Goal: Information Seeking & Learning: Learn about a topic

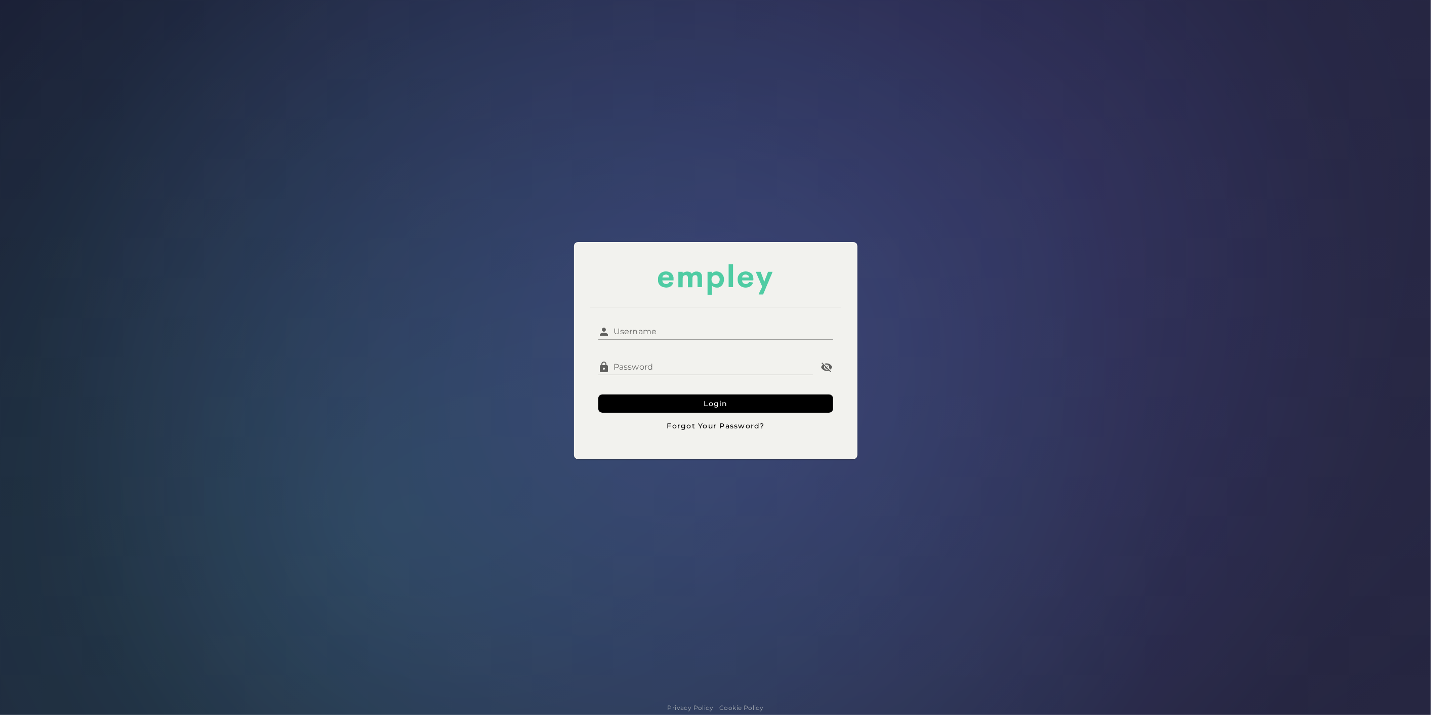
click at [665, 334] on input "Username" at bounding box center [721, 327] width 223 height 24
type input "**********"
click at [686, 401] on button "Login" at bounding box center [715, 403] width 235 height 18
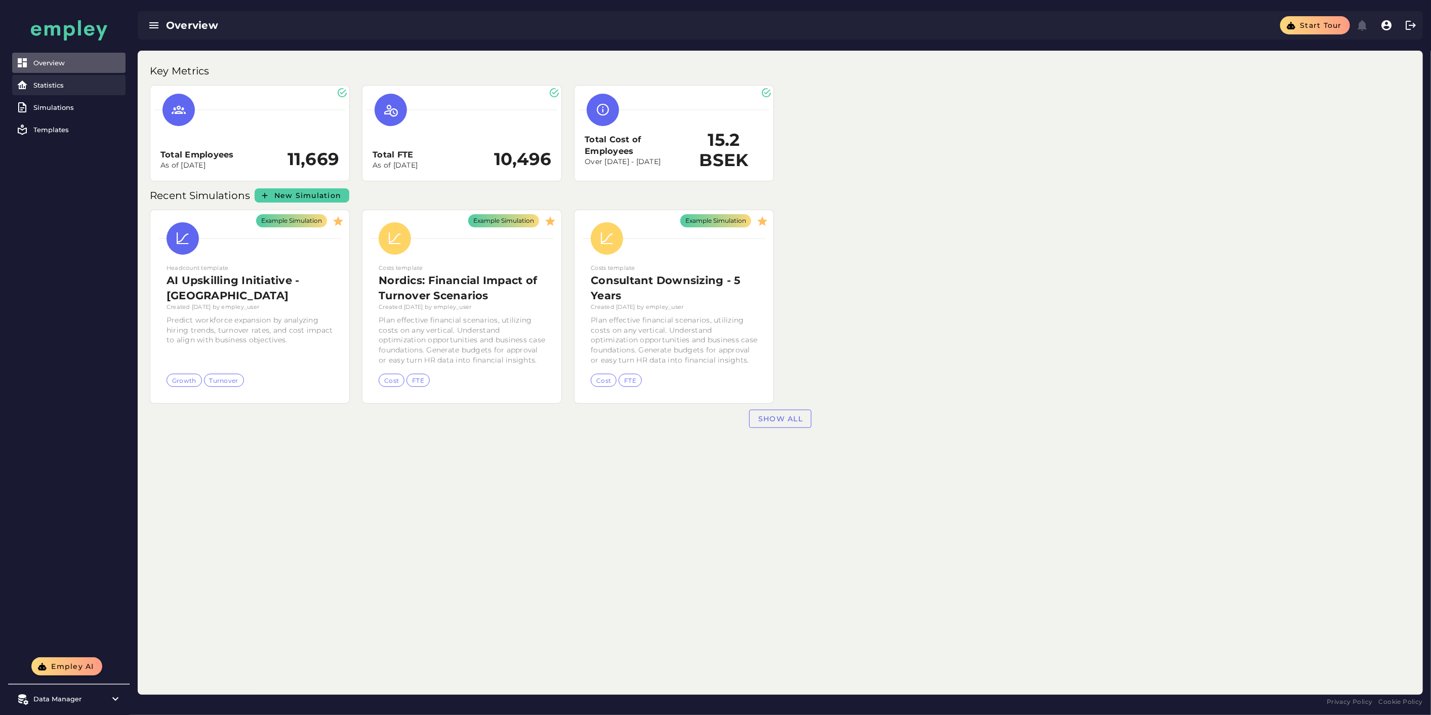
click at [97, 86] on div "Statistics" at bounding box center [77, 85] width 88 height 8
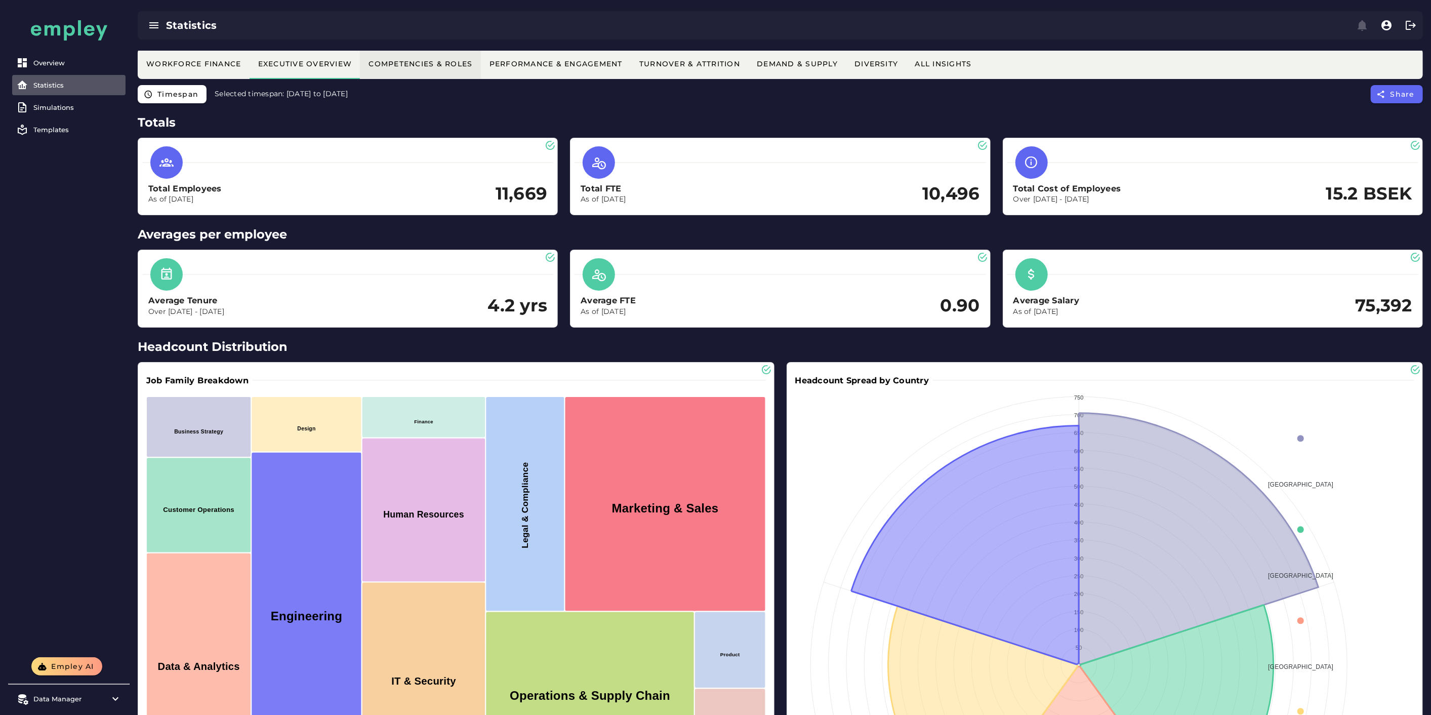
click at [440, 63] on div "Competencies & Roles" at bounding box center [420, 63] width 104 height 9
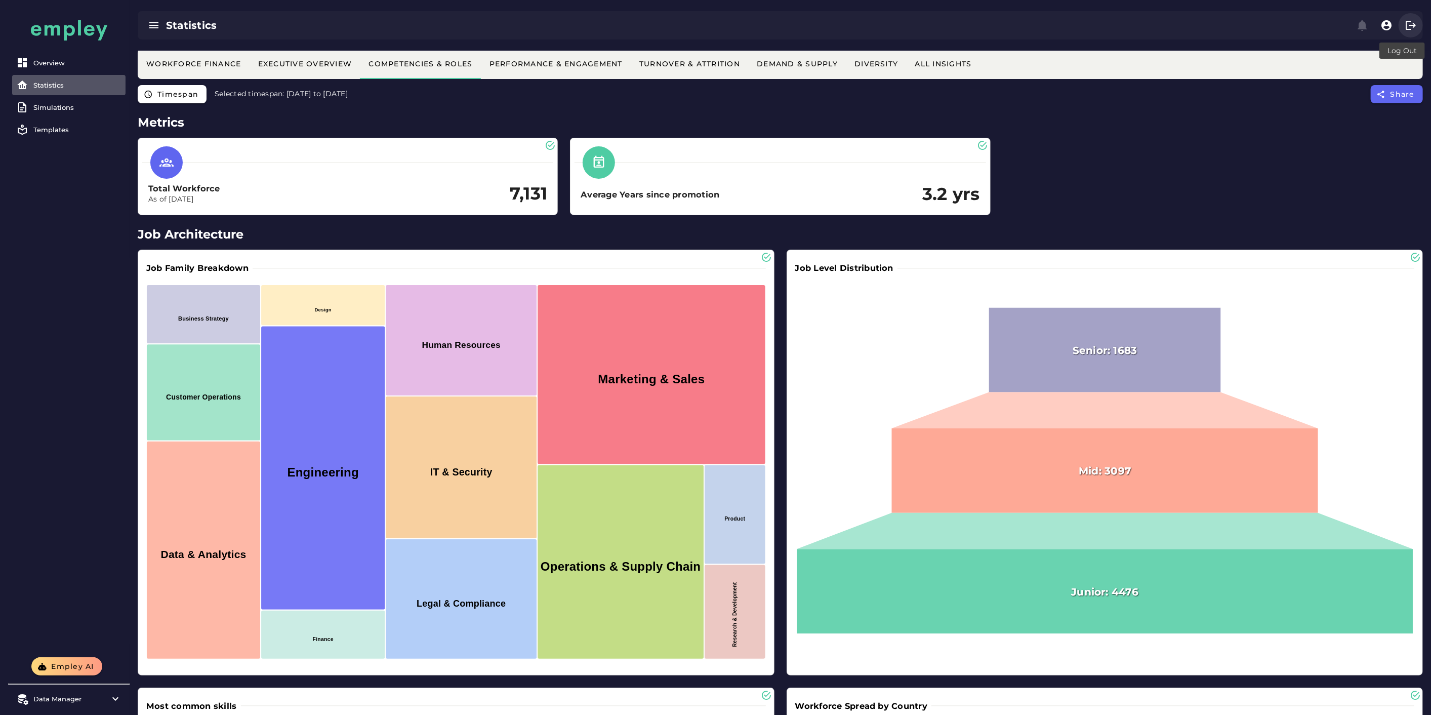
click at [1412, 28] on icon "button" at bounding box center [1411, 25] width 12 height 12
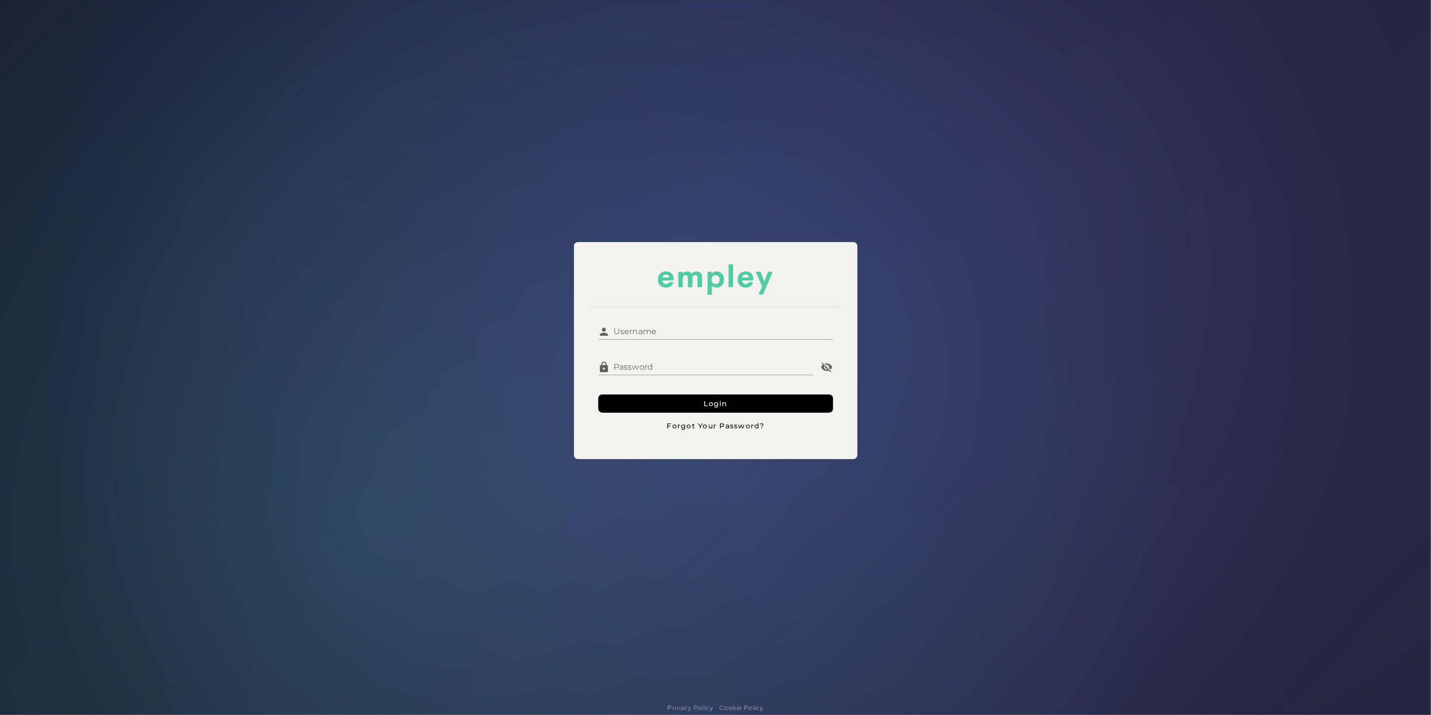
click at [745, 325] on input "Username" at bounding box center [721, 327] width 223 height 24
click at [679, 394] on button "Login" at bounding box center [715, 403] width 235 height 18
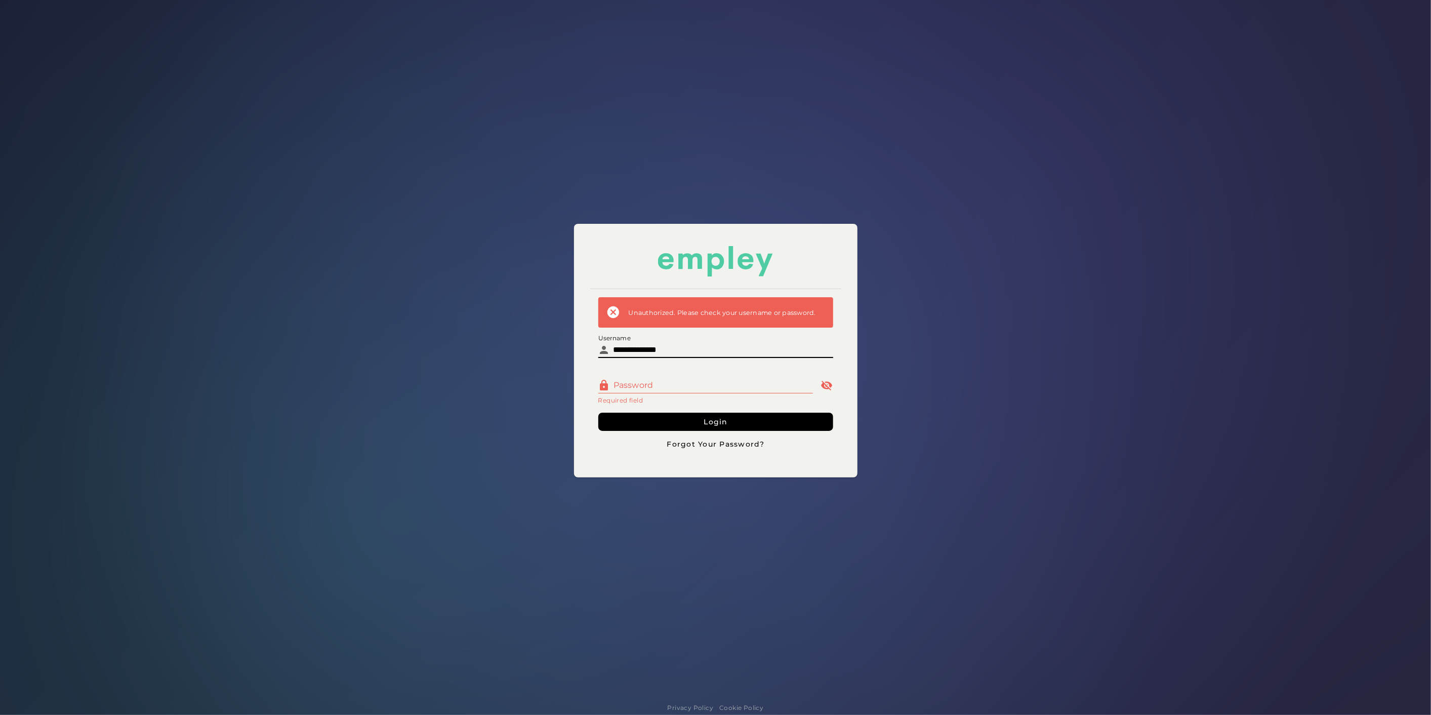
click at [675, 354] on input "**********" at bounding box center [721, 346] width 223 height 24
type input "**********"
click at [697, 427] on button "Login" at bounding box center [715, 422] width 235 height 18
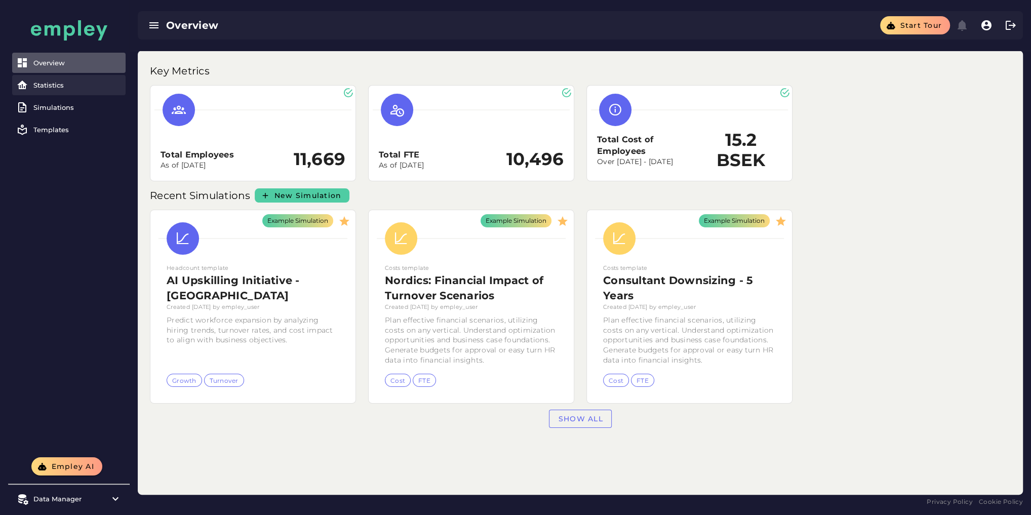
click at [50, 89] on div "Statistics" at bounding box center [77, 85] width 88 height 8
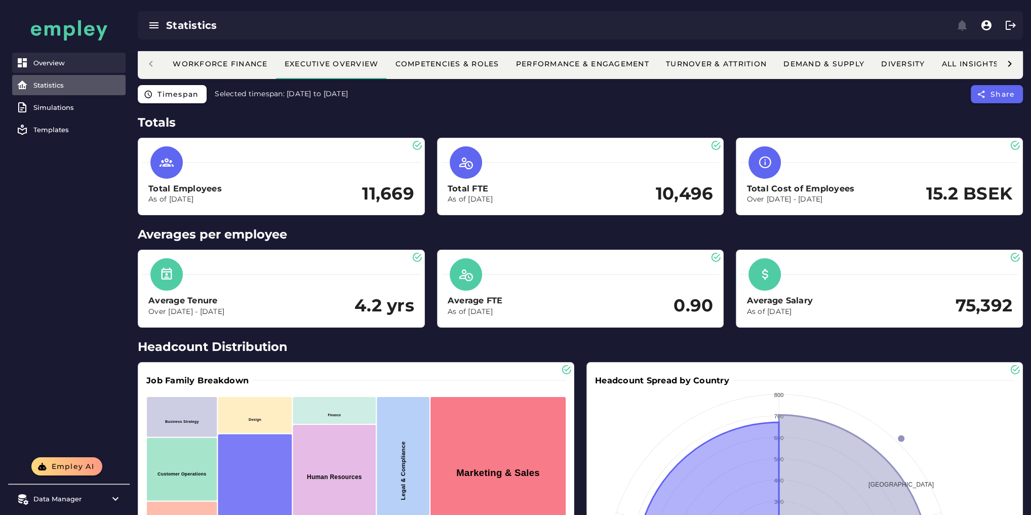
click at [65, 60] on div "Overview" at bounding box center [77, 63] width 88 height 8
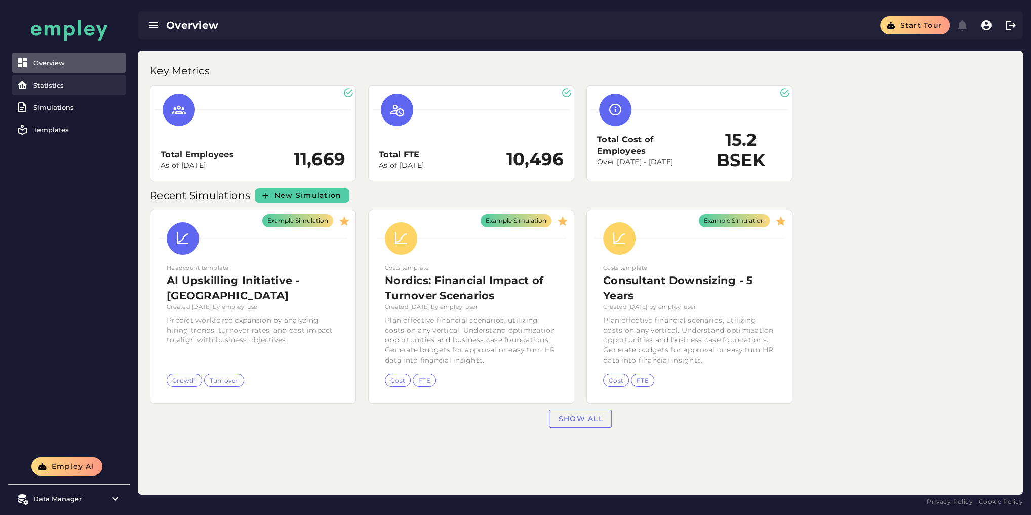
click at [49, 89] on div "Statistics" at bounding box center [77, 85] width 88 height 8
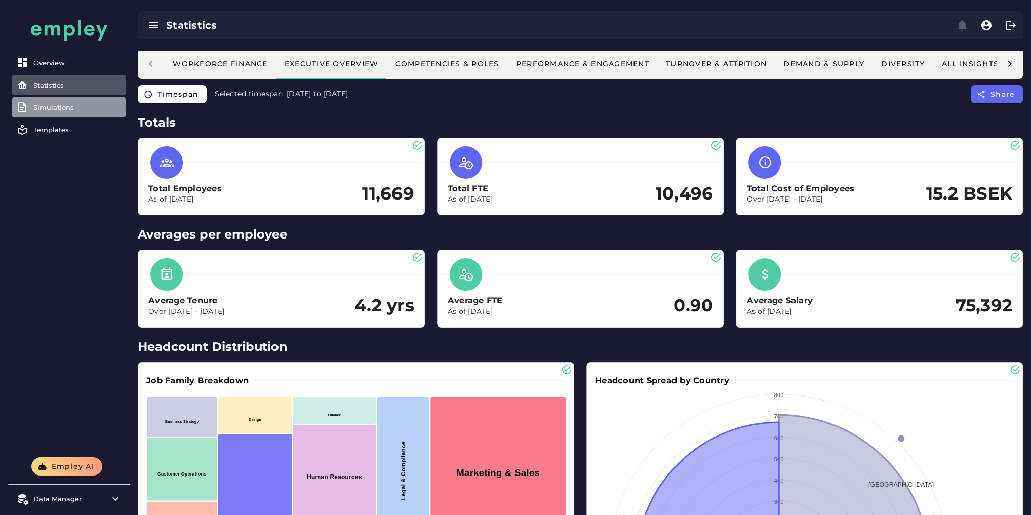
click at [46, 112] on link "Simulations" at bounding box center [68, 107] width 113 height 20
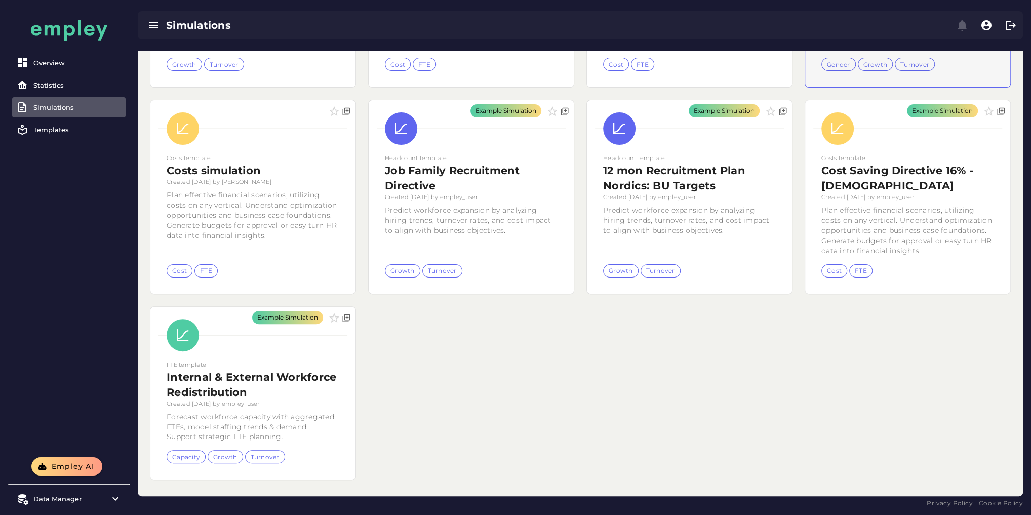
scroll to position [30, 0]
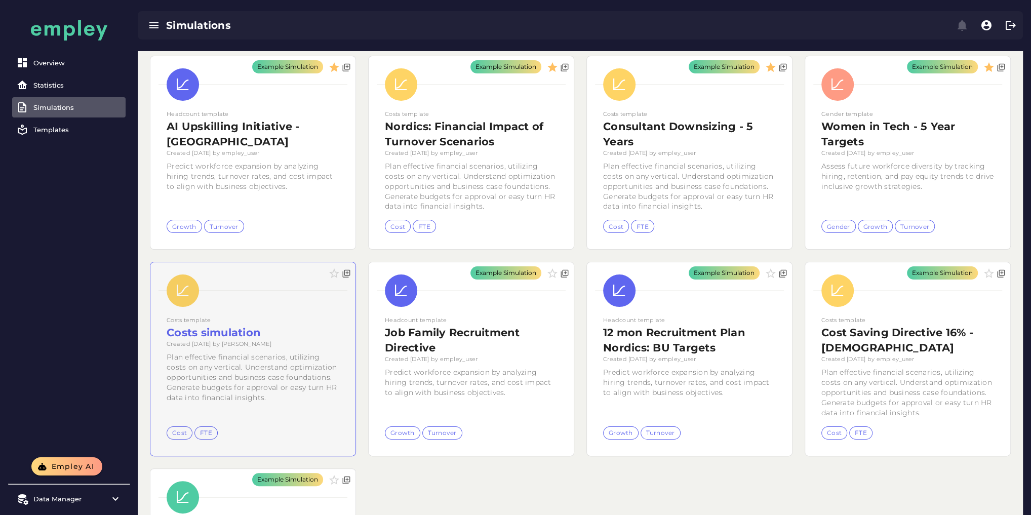
click at [225, 328] on div at bounding box center [252, 358] width 205 height 193
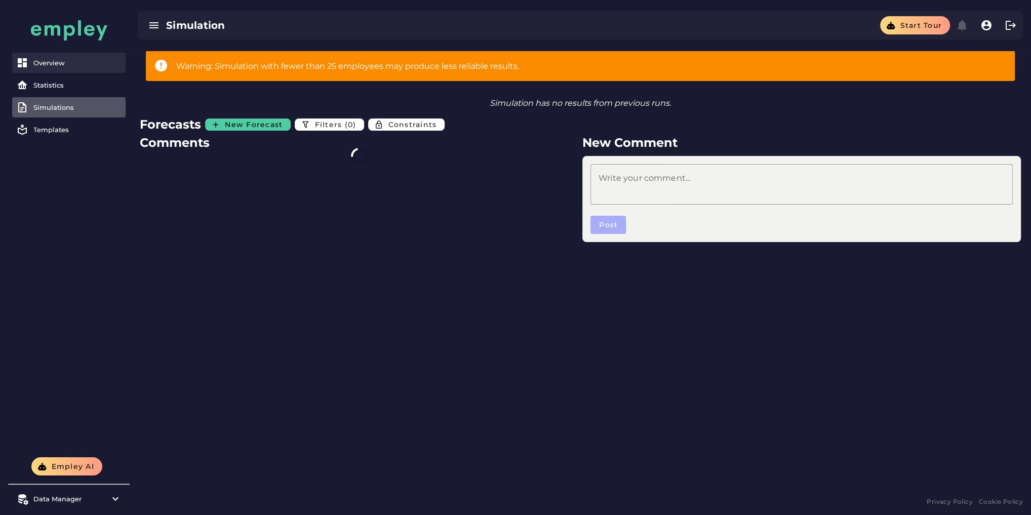
click at [54, 65] on div "Overview" at bounding box center [77, 63] width 88 height 8
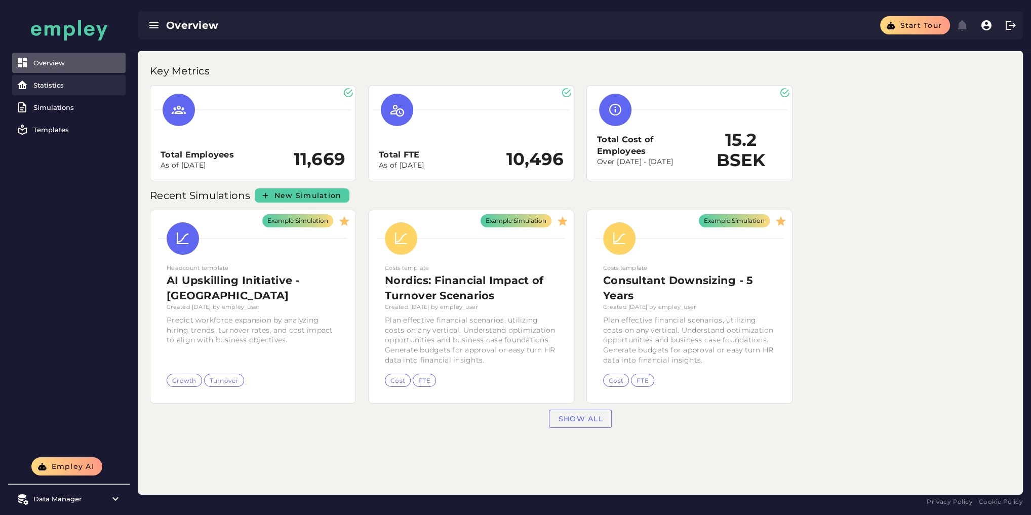
click at [77, 84] on div "Statistics" at bounding box center [77, 85] width 88 height 8
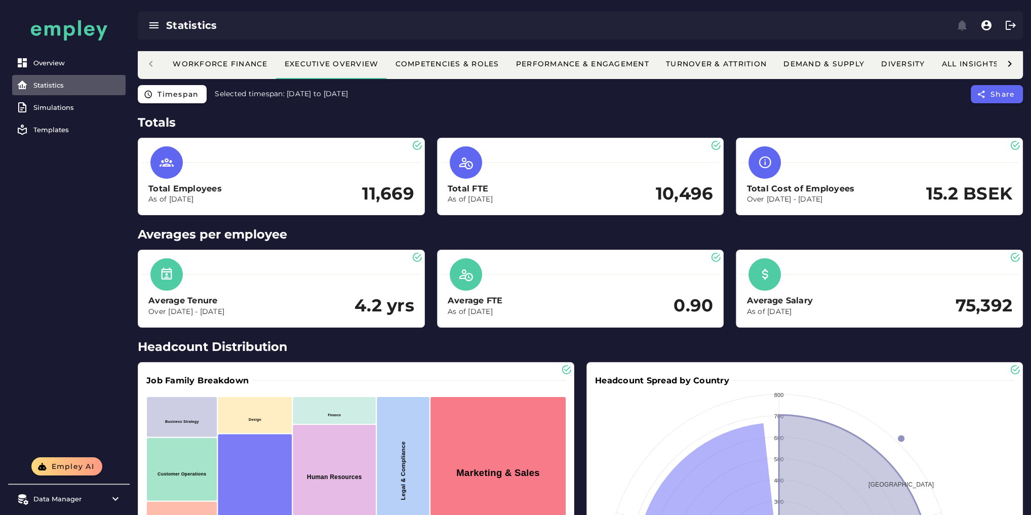
click at [1010, 64] on icon at bounding box center [1009, 64] width 12 height 12
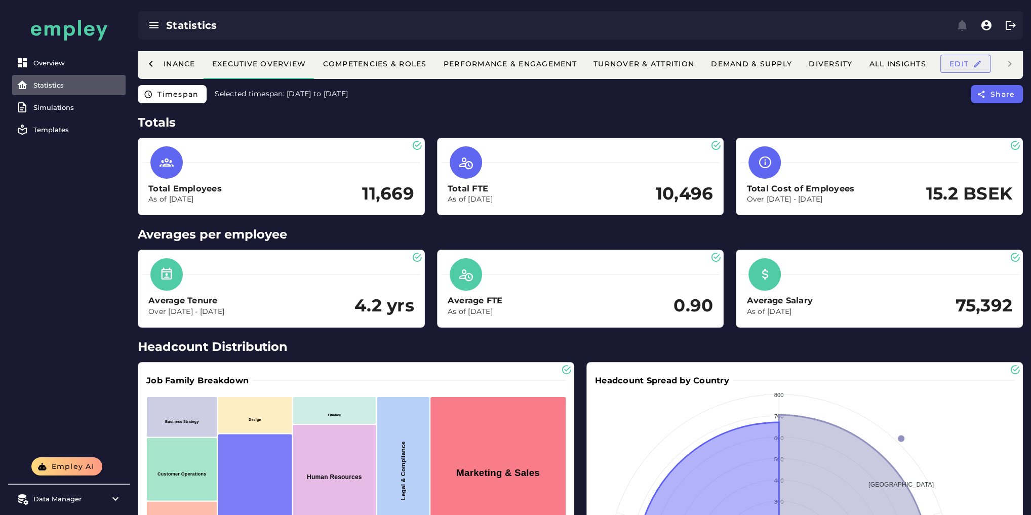
click at [956, 66] on span "Edit" at bounding box center [965, 63] width 33 height 9
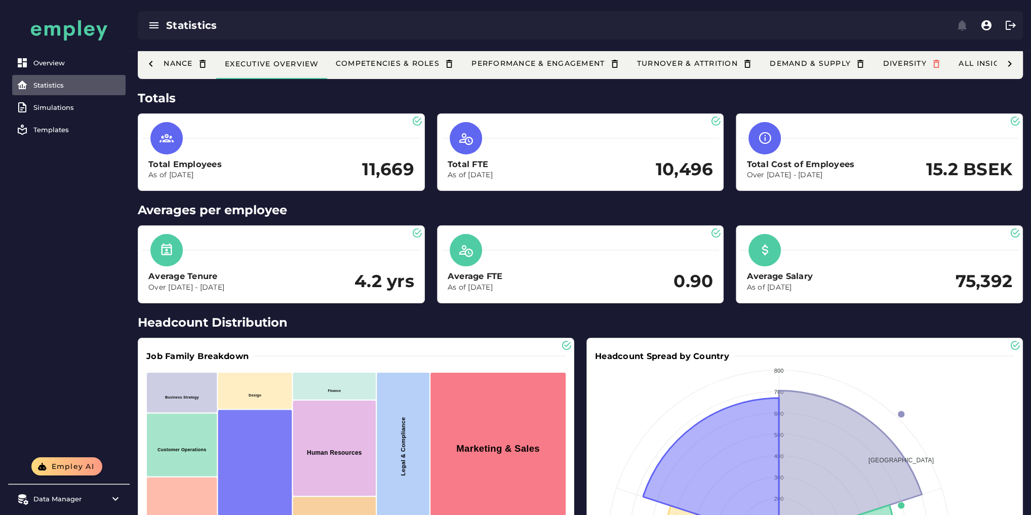
scroll to position [0, 75]
click at [760, 57] on button "Competencies & Roles" at bounding box center [816, 64] width 113 height 30
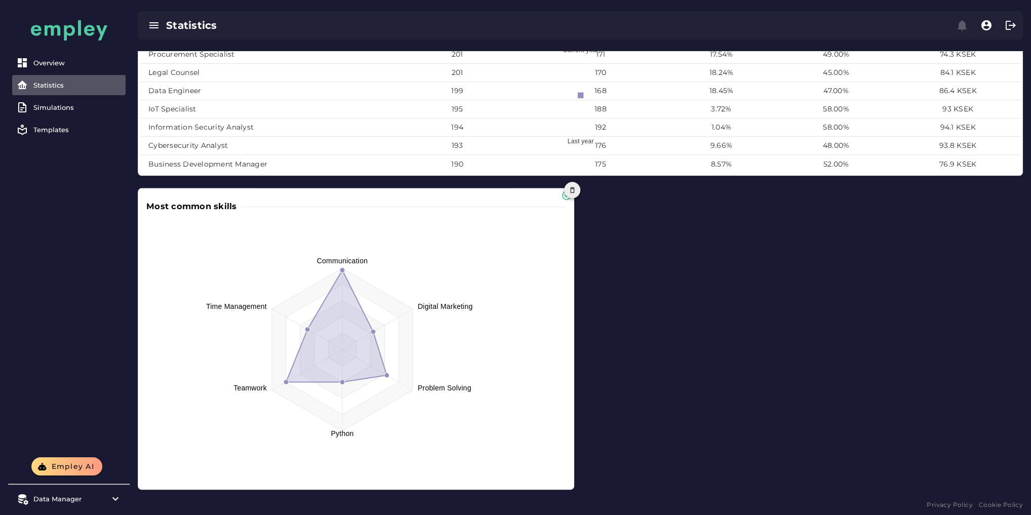
click at [569, 182] on button "button" at bounding box center [572, 190] width 16 height 16
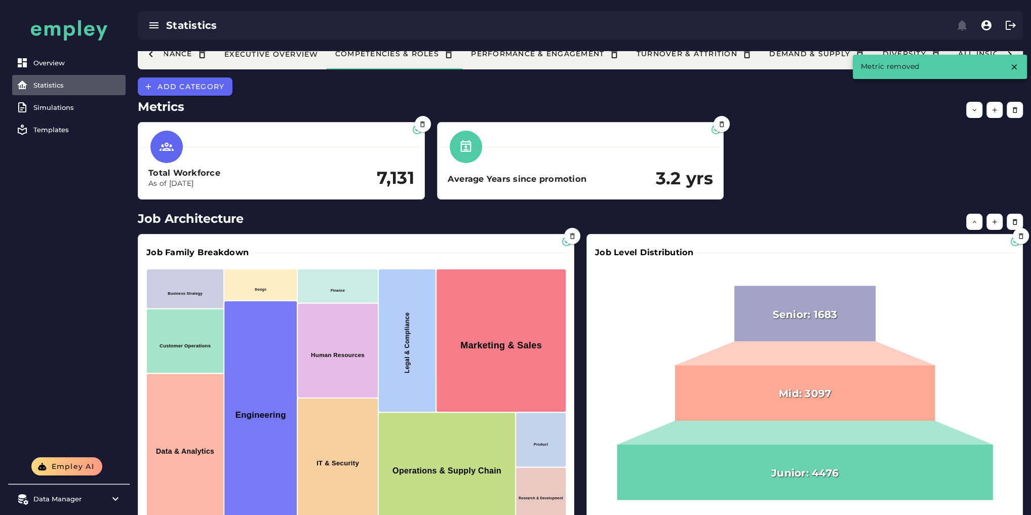
scroll to position [0, 0]
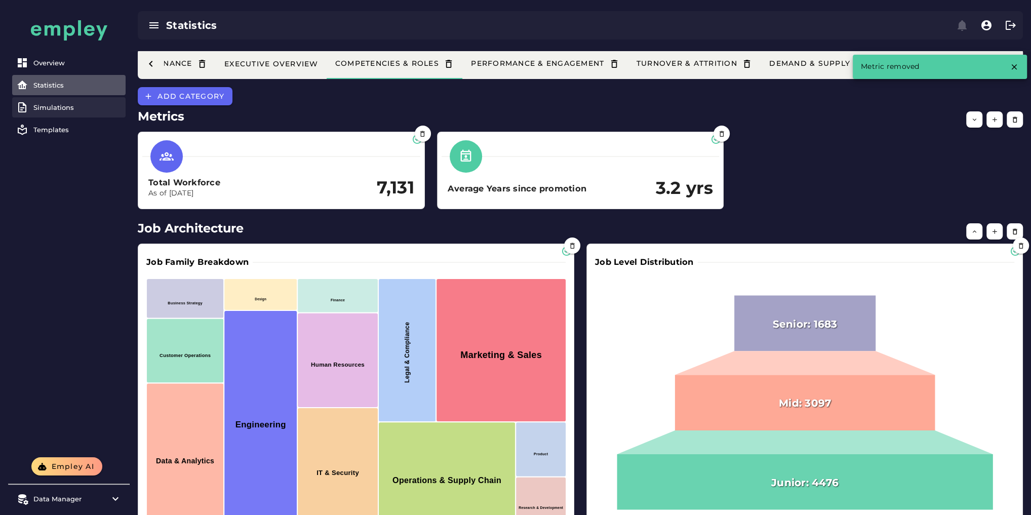
click at [87, 111] on link "Simulations" at bounding box center [68, 107] width 113 height 20
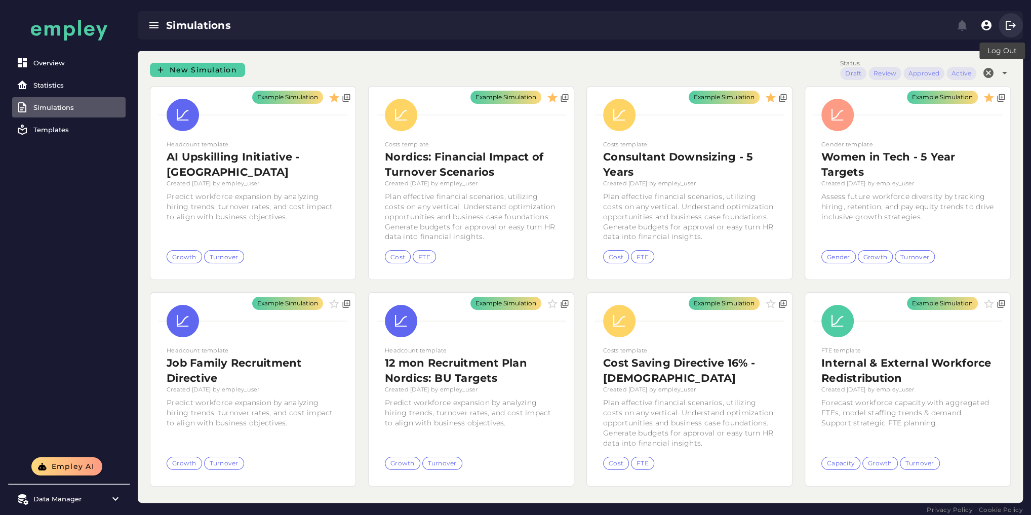
click at [1008, 25] on icon "button" at bounding box center [1010, 25] width 12 height 12
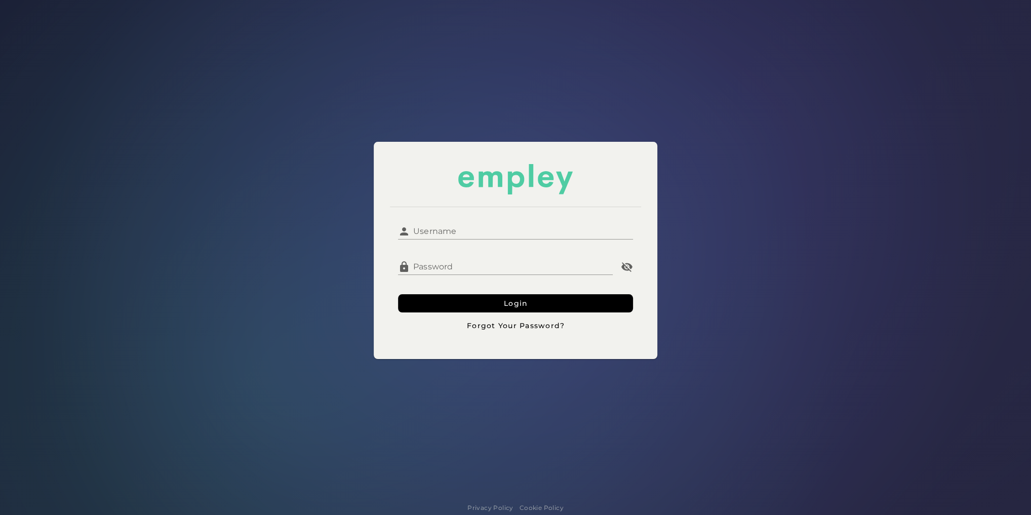
click at [490, 230] on input "Username" at bounding box center [521, 227] width 223 height 24
type input "**********"
click at [454, 305] on button "Login" at bounding box center [515, 303] width 235 height 18
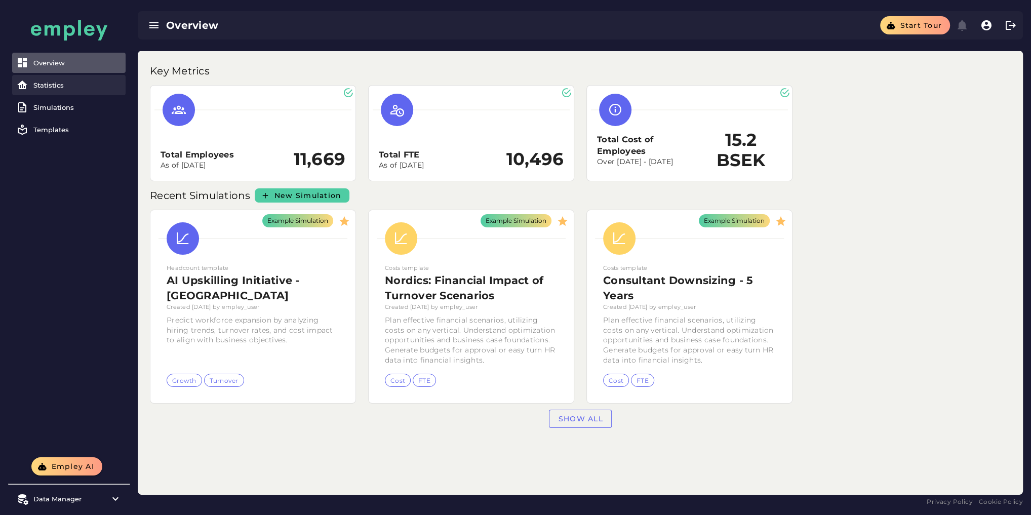
click at [65, 84] on div "Statistics" at bounding box center [77, 85] width 88 height 8
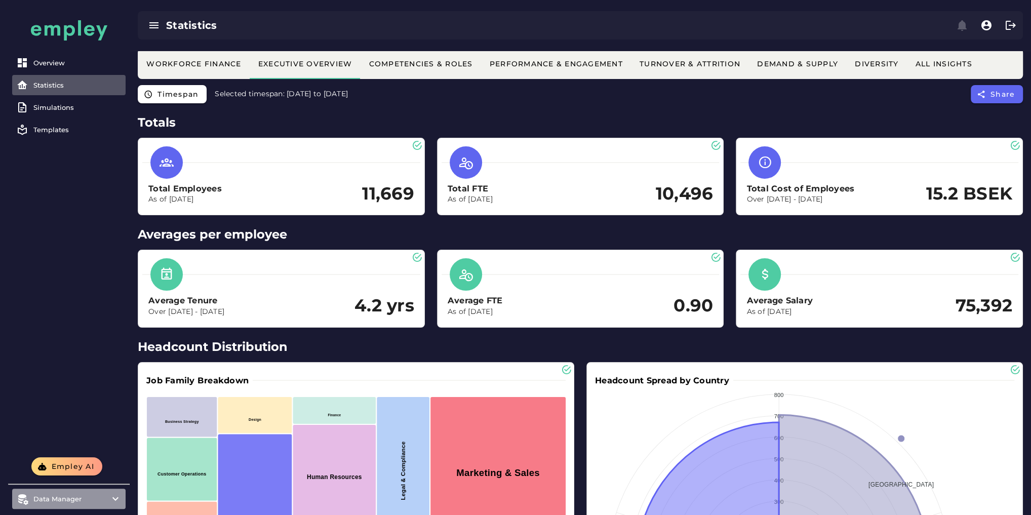
click at [108, 499] on div at bounding box center [112, 499] width 17 height 12
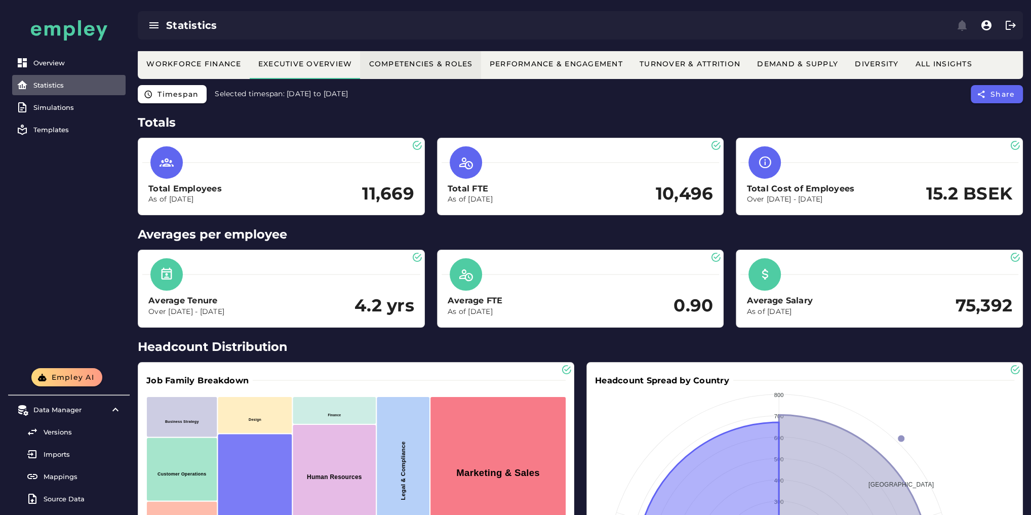
click at [434, 67] on div "Competencies & Roles" at bounding box center [420, 63] width 104 height 9
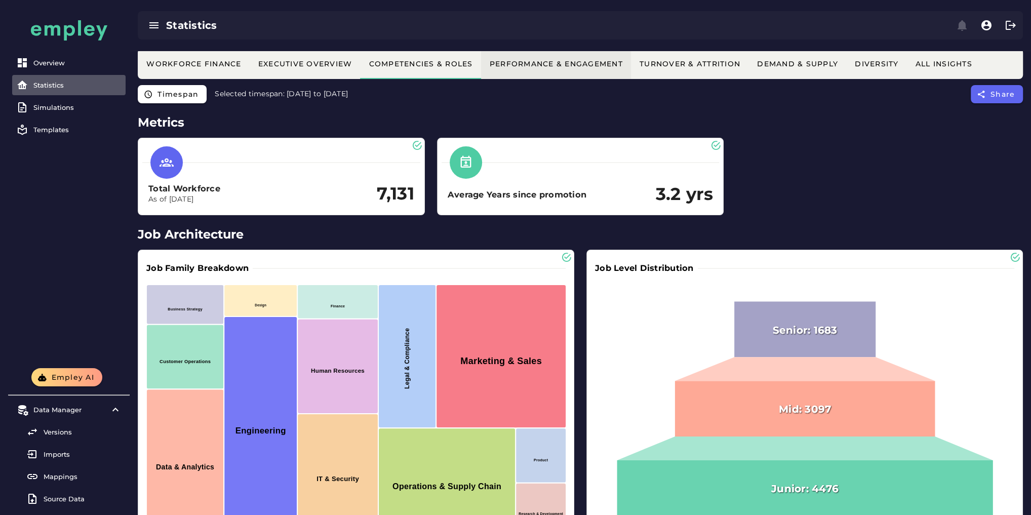
click at [565, 65] on div "Performance & Engagement" at bounding box center [556, 63] width 134 height 9
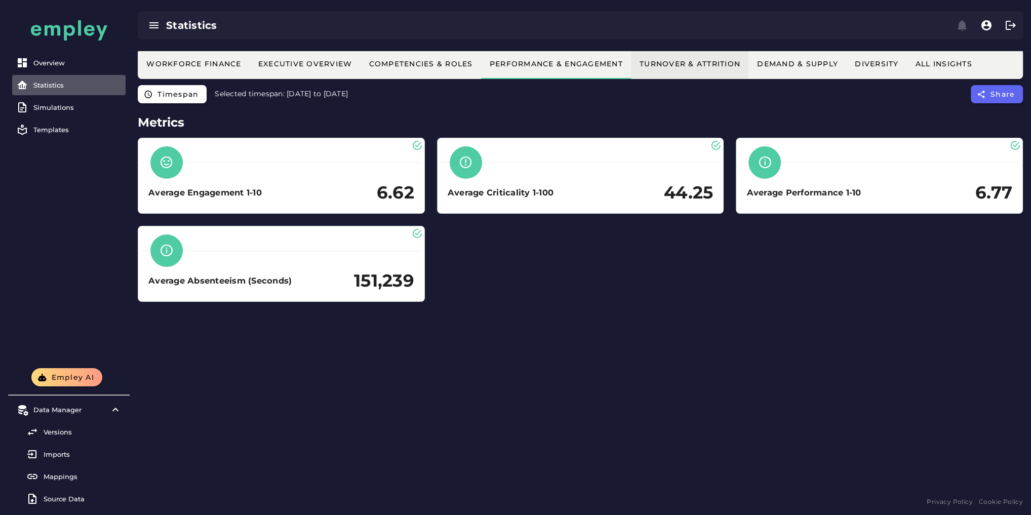
click at [717, 61] on div "Turnover & Attrition" at bounding box center [689, 63] width 101 height 9
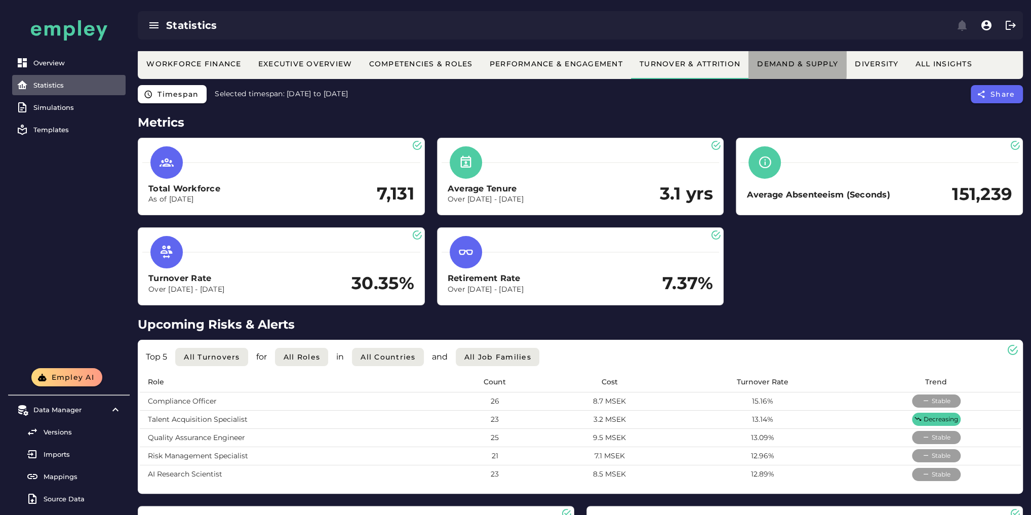
click at [784, 63] on div "Demand & Supply" at bounding box center [796, 63] width 81 height 9
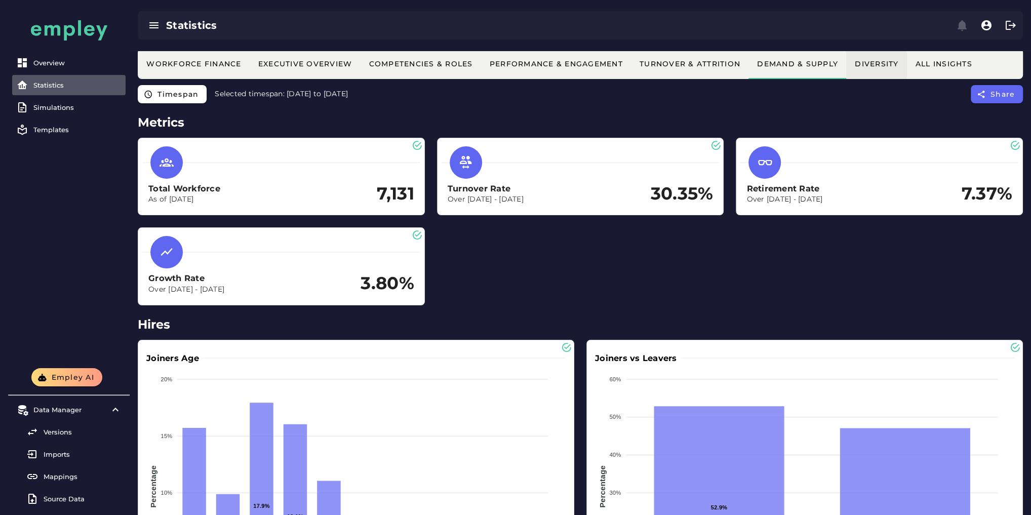
click at [872, 62] on div "Diversity" at bounding box center [876, 63] width 45 height 9
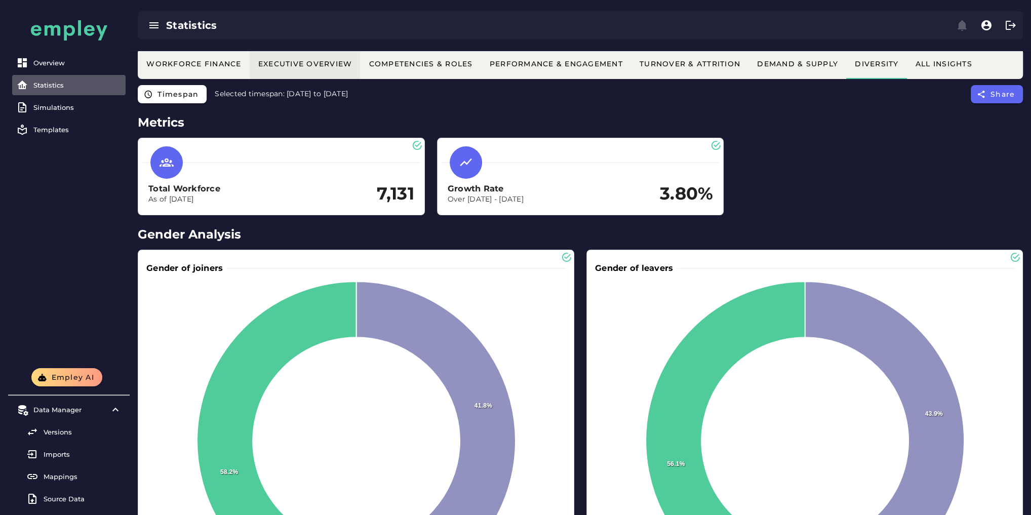
click at [631, 69] on button "Executive Overview" at bounding box center [689, 64] width 117 height 30
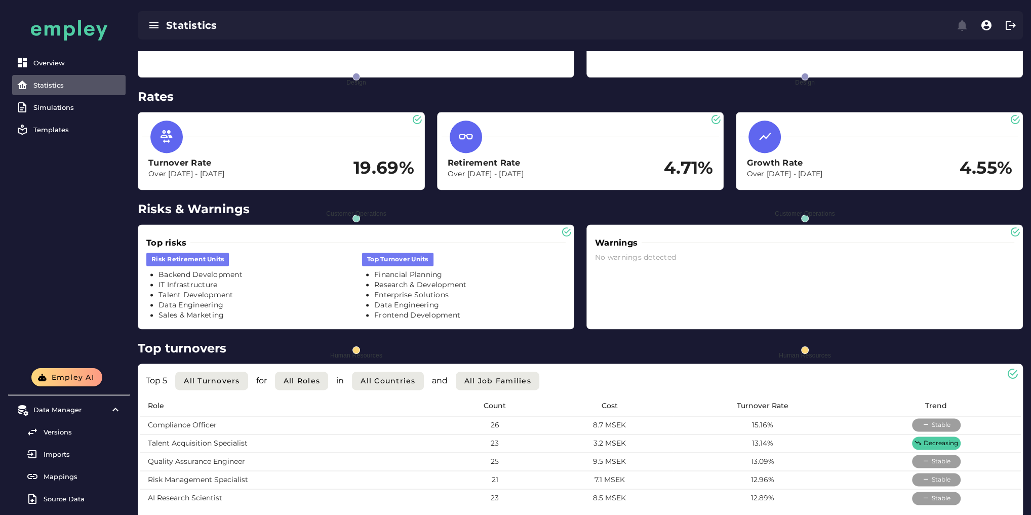
scroll to position [1352, 0]
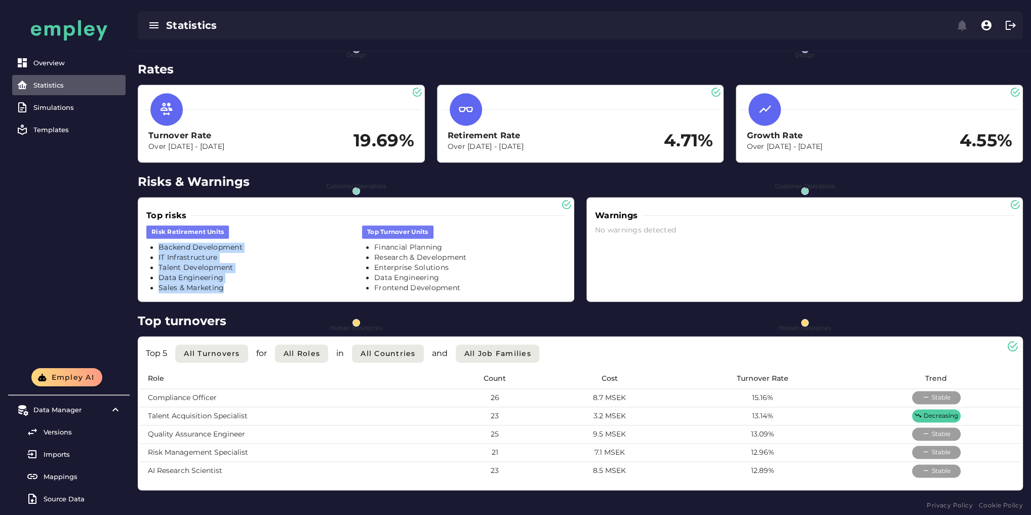
drag, startPoint x: 234, startPoint y: 288, endPoint x: 147, endPoint y: 247, distance: 96.2
click at [356, 248] on div "risk retirement units Backend Development IT Infrastructure Talent Development …" at bounding box center [464, 259] width 216 height 80
click at [487, 279] on li "Data Engineering" at bounding box center [469, 278] width 191 height 10
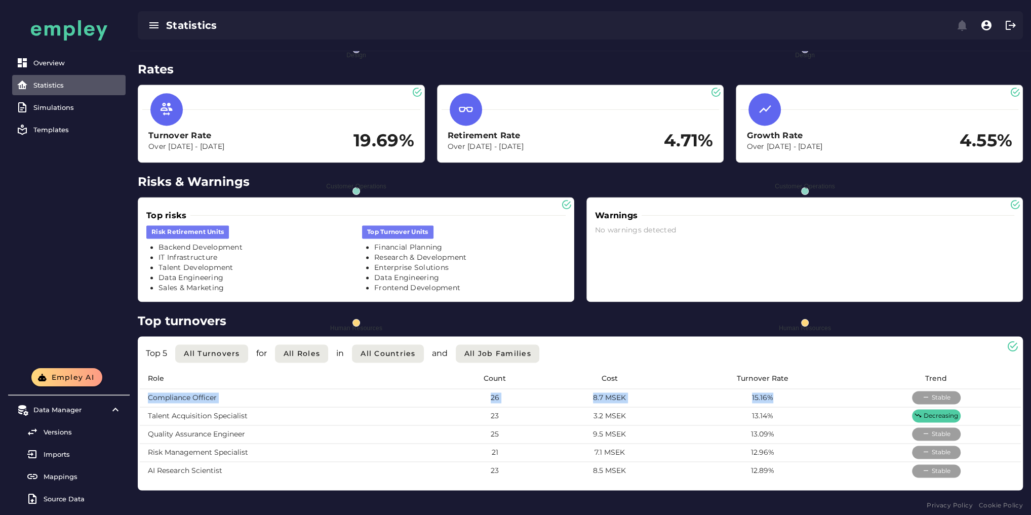
drag, startPoint x: 803, startPoint y: 397, endPoint x: 343, endPoint y: 383, distance: 459.9
click at [343, 383] on table "Role Count Cost Turnover Rate Trend Compliance Officer 26 8.7 MSEK 15.16% Stabl…" at bounding box center [580, 424] width 881 height 111
click at [597, 416] on td "3.2 MSEK" at bounding box center [609, 416] width 129 height 18
drag, startPoint x: 779, startPoint y: 392, endPoint x: 140, endPoint y: 400, distance: 638.9
click at [140, 407] on tr "Compliance Officer 26 8.7 MSEK 15.16% Stable" at bounding box center [580, 416] width 881 height 18
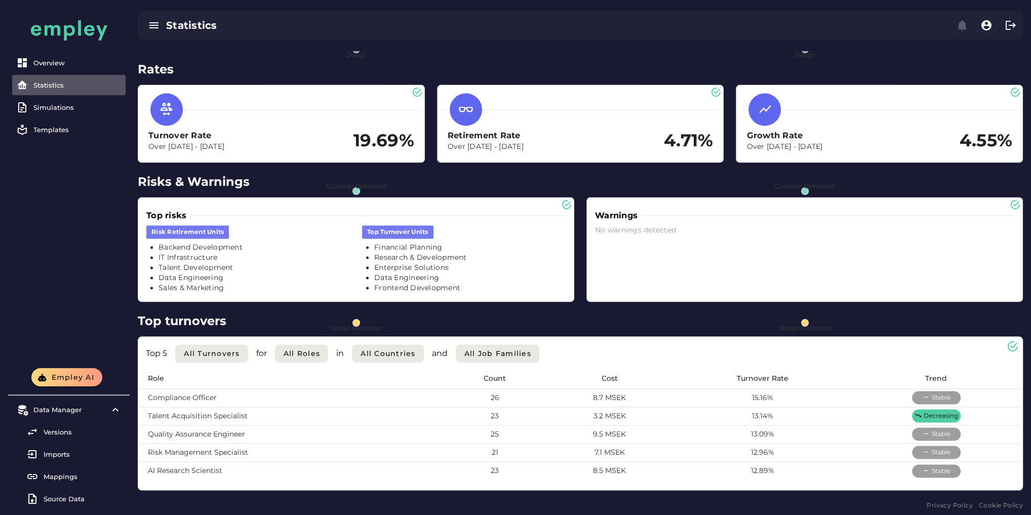
click at [661, 433] on td "9.5 MSEK" at bounding box center [609, 434] width 129 height 18
drag, startPoint x: 774, startPoint y: 395, endPoint x: 723, endPoint y: 399, distance: 51.8
click at [723, 399] on td "15.16%" at bounding box center [762, 398] width 178 height 18
click at [413, 349] on span "All countries" at bounding box center [388, 353] width 56 height 9
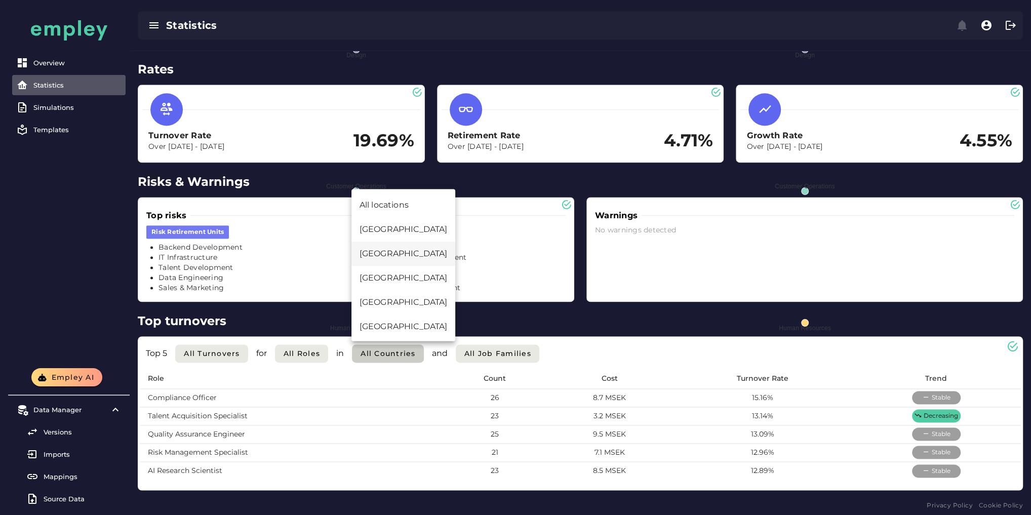
click at [370, 290] on div "[GEOGRAPHIC_DATA]" at bounding box center [403, 302] width 104 height 24
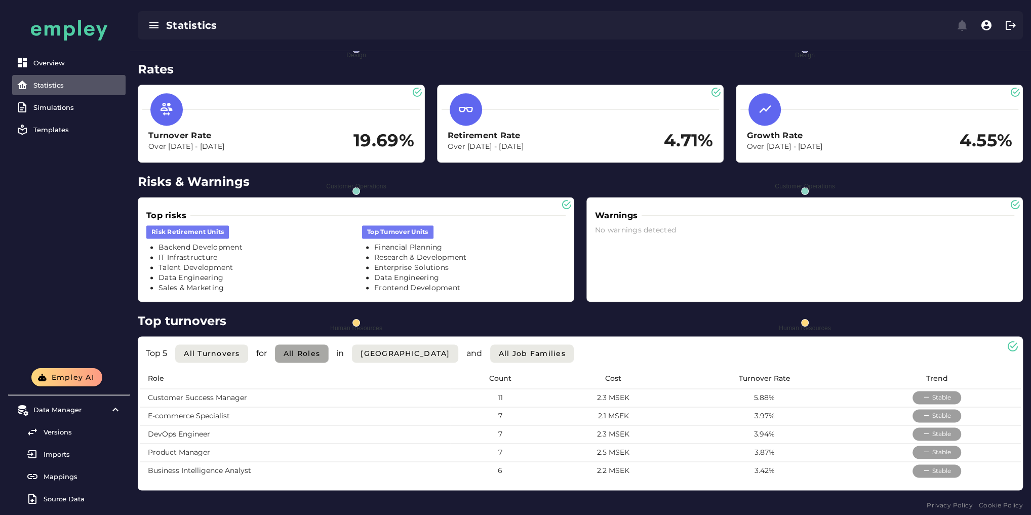
click at [324, 350] on button "All roles" at bounding box center [302, 353] width 54 height 18
click at [360, 349] on span "[GEOGRAPHIC_DATA]" at bounding box center [405, 353] width 90 height 9
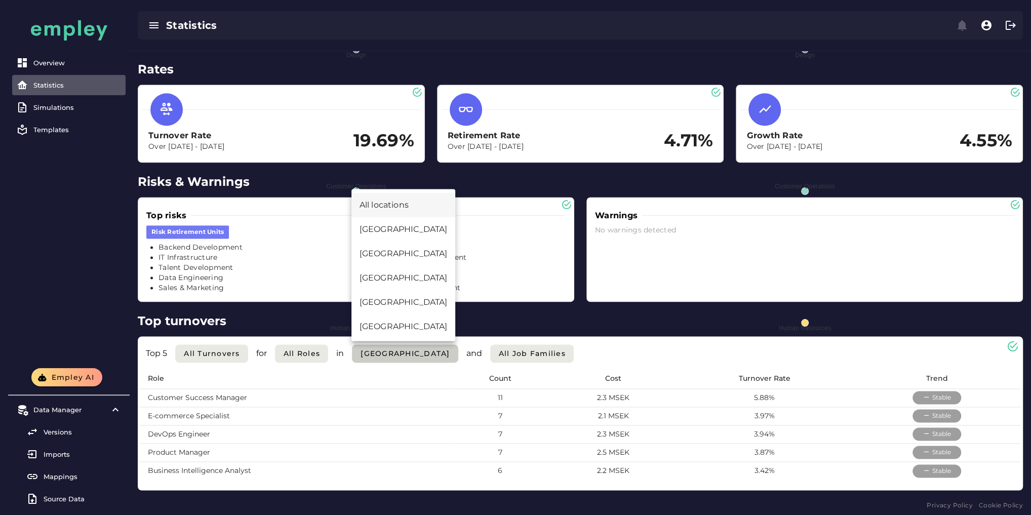
click at [403, 202] on div "All locations" at bounding box center [403, 205] width 88 height 12
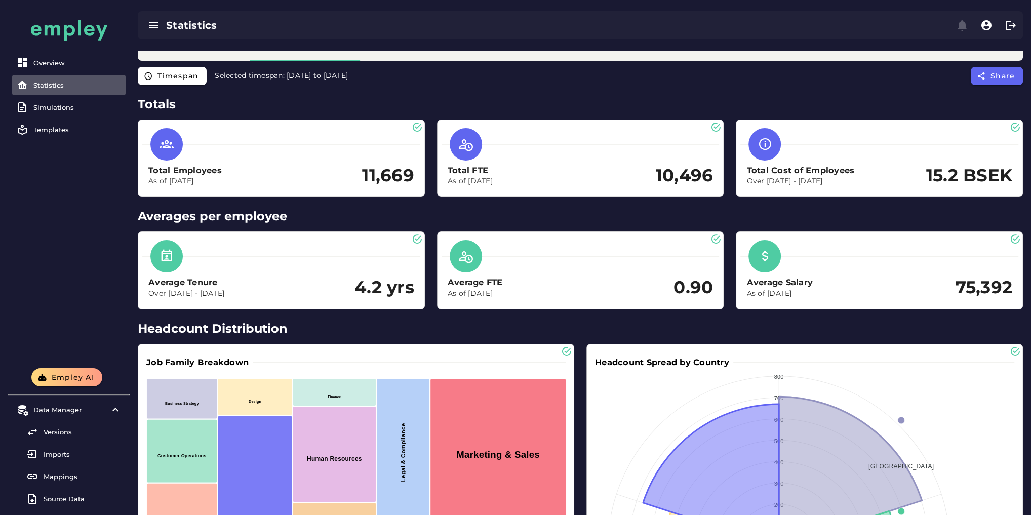
scroll to position [0, 0]
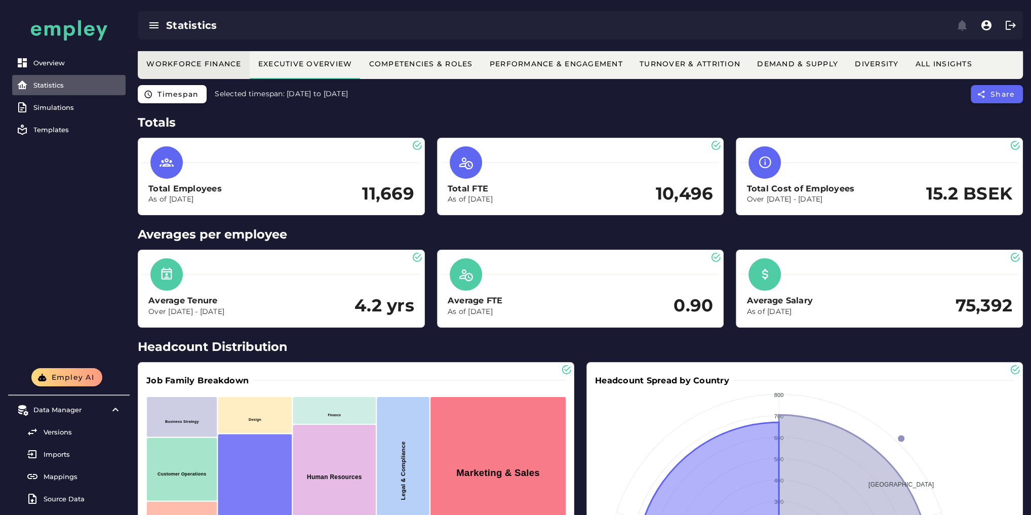
click at [185, 67] on div "Workforce Finance" at bounding box center [194, 63] width 96 height 9
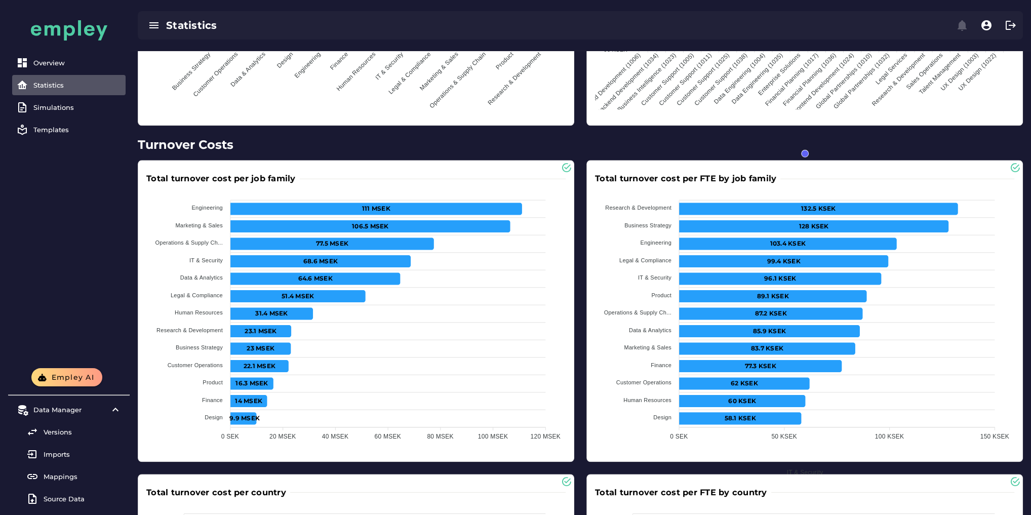
scroll to position [972, 0]
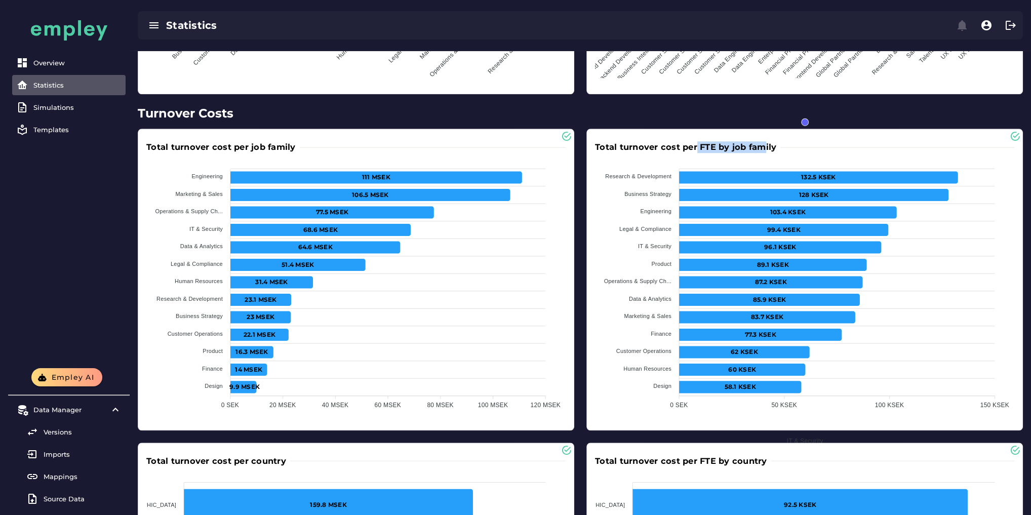
drag, startPoint x: 697, startPoint y: 142, endPoint x: 760, endPoint y: 140, distance: 63.8
click at [760, 141] on h3 "Total turnover cost per FTE by job family" at bounding box center [687, 147] width 185 height 12
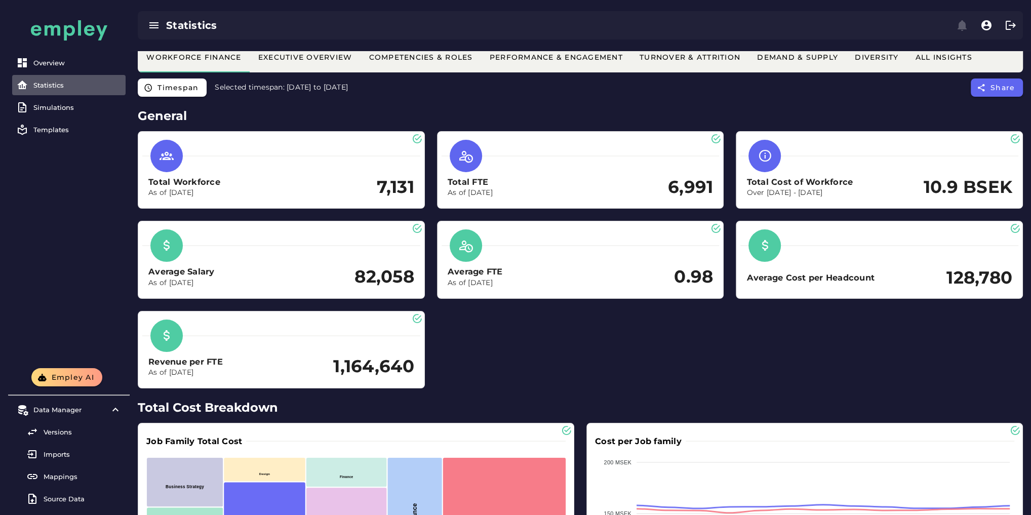
scroll to position [0, 0]
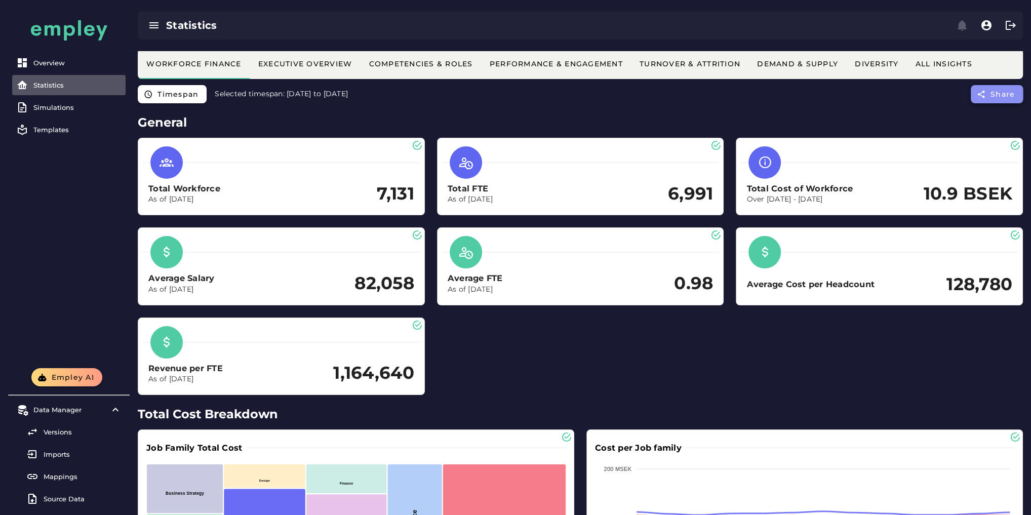
click at [1002, 93] on span "Share" at bounding box center [1002, 94] width 25 height 9
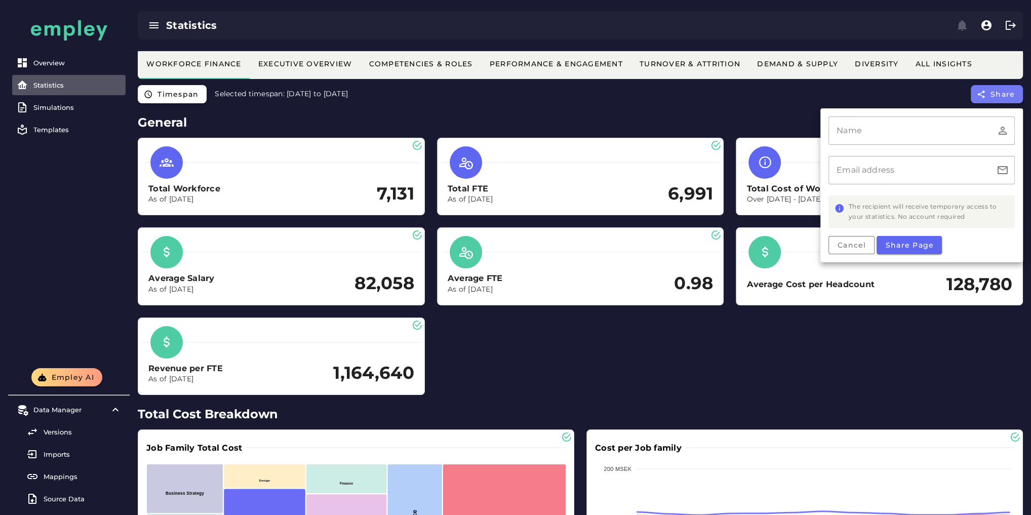
click at [604, 349] on div "Total Workforce As of [DATE] 7,131 Total FTE As of [DATE] 6,991 Total Cost of W…" at bounding box center [580, 266] width 897 height 269
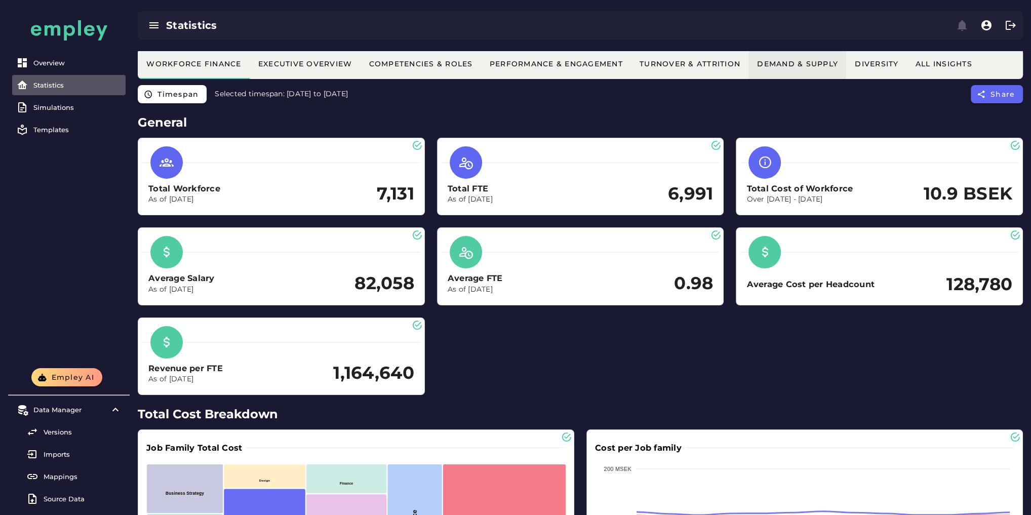
click at [816, 69] on button "Demand & Supply" at bounding box center [797, 64] width 98 height 30
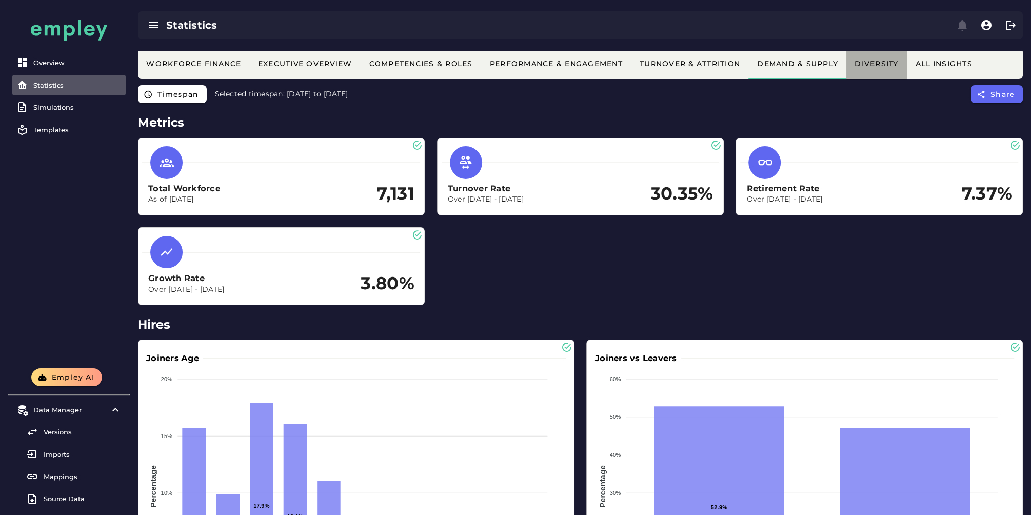
click at [888, 60] on div "Diversity" at bounding box center [876, 63] width 45 height 9
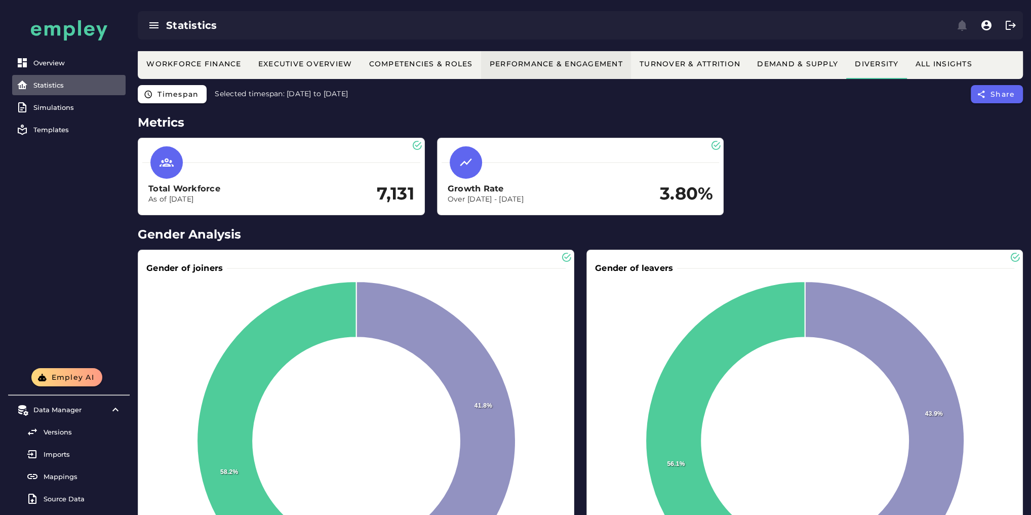
click at [846, 77] on button "Performance & Engagement" at bounding box center [876, 64] width 61 height 30
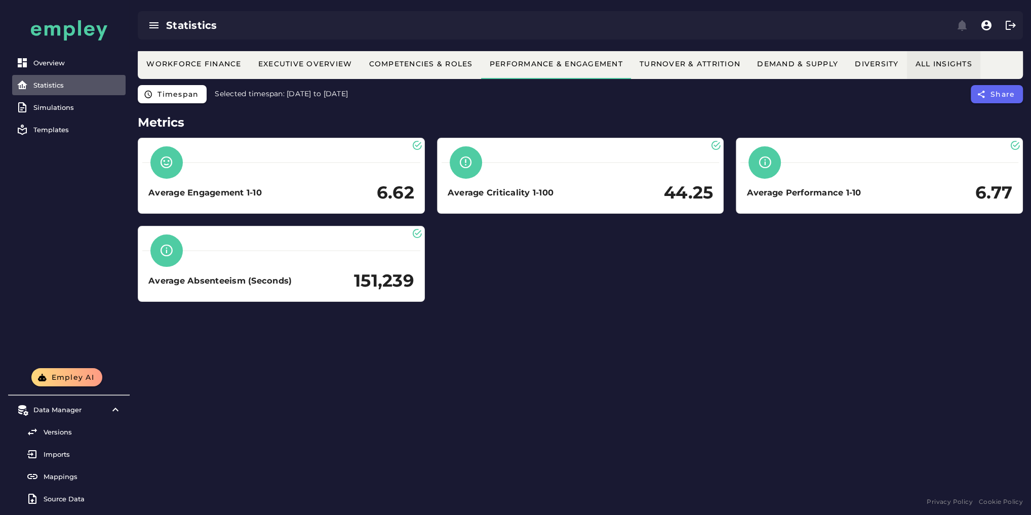
click at [933, 67] on div "All Insights" at bounding box center [943, 63] width 57 height 9
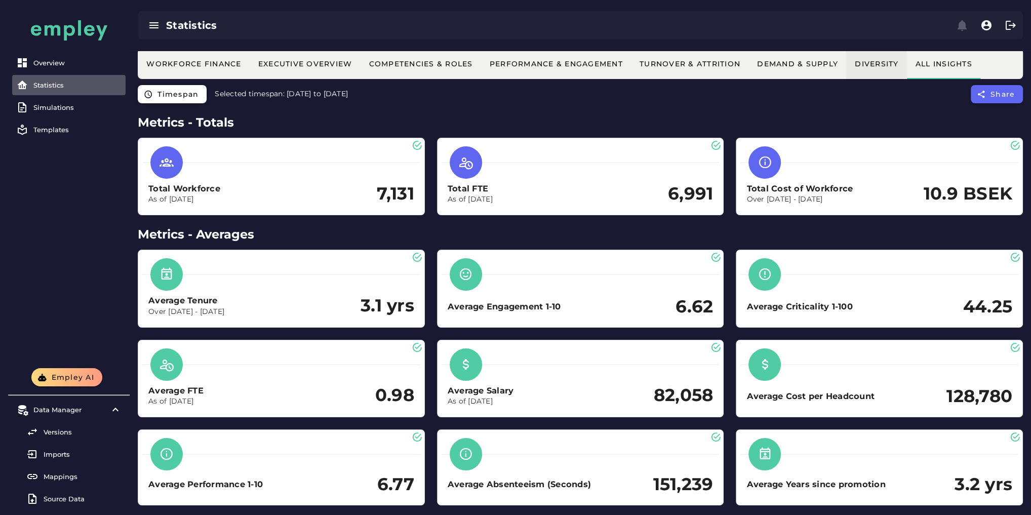
click at [861, 68] on button "Diversity" at bounding box center [876, 64] width 61 height 30
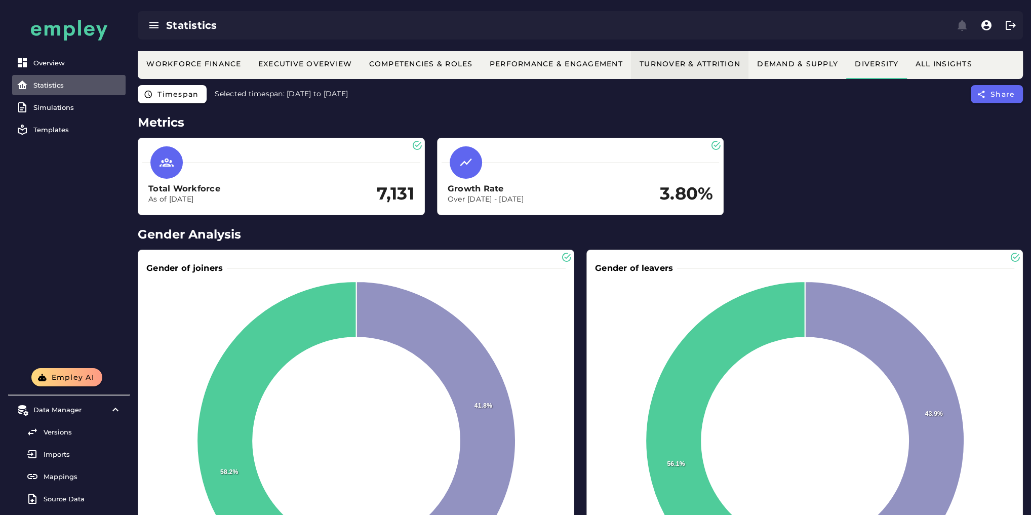
click at [907, 69] on button "Turnover & Attrition" at bounding box center [943, 64] width 73 height 30
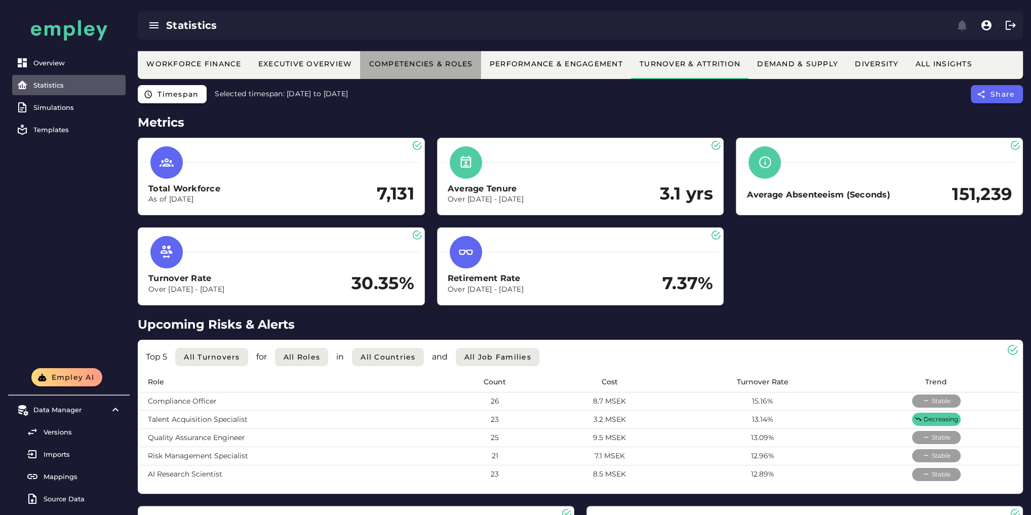
click at [748, 77] on button "Competencies & Roles" at bounding box center [797, 64] width 98 height 30
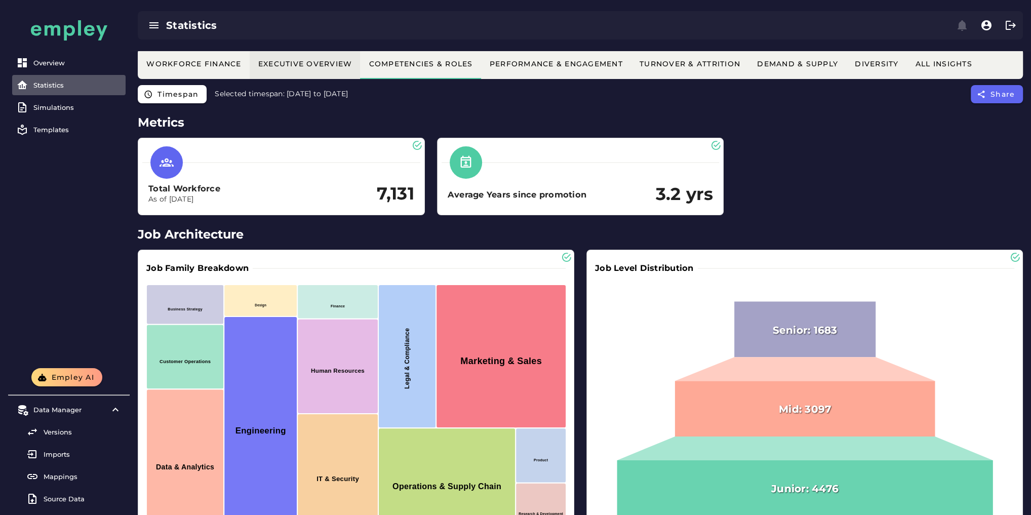
click at [631, 74] on button "Executive Overview" at bounding box center [689, 64] width 117 height 30
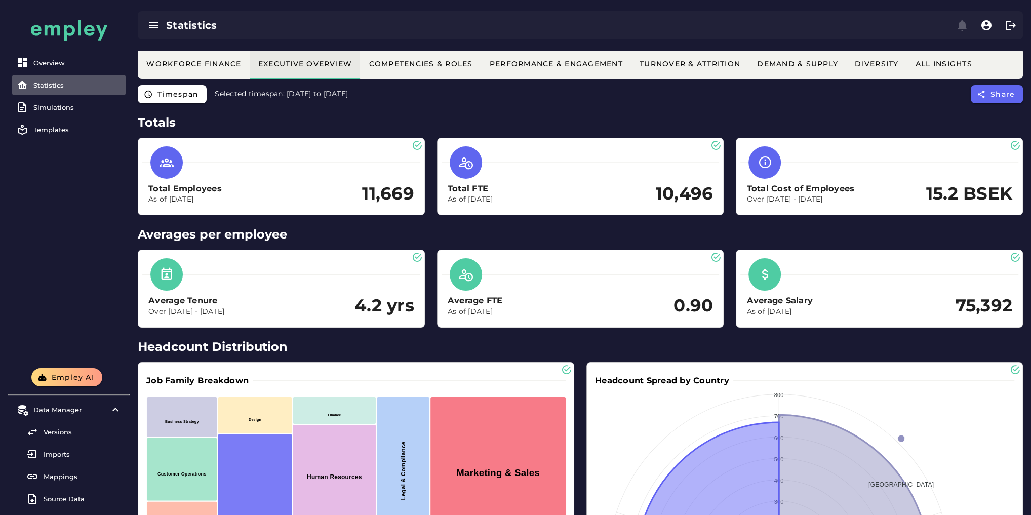
click at [269, 63] on div "Executive Overview" at bounding box center [305, 63] width 95 height 9
click at [748, 70] on button "Competencies & Roles" at bounding box center [797, 64] width 98 height 30
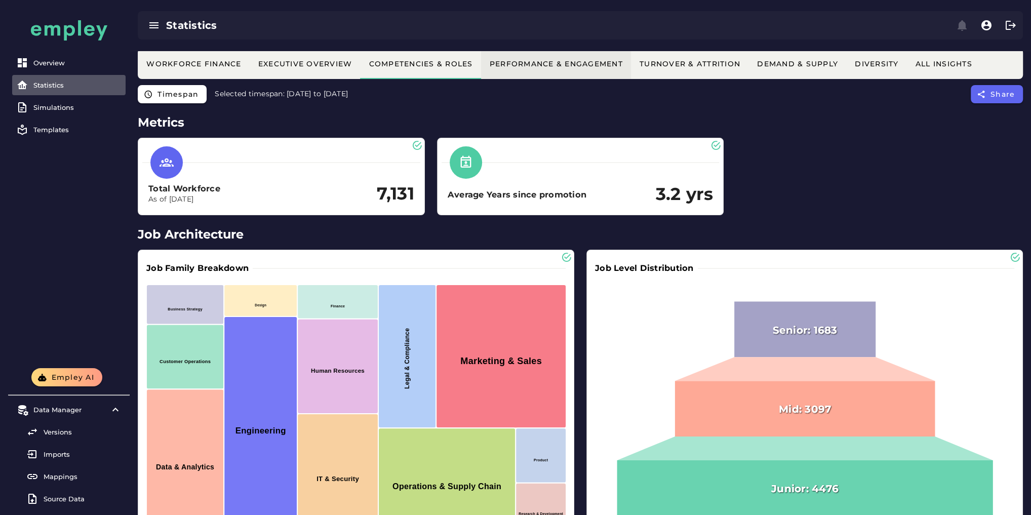
click at [846, 68] on button "Performance & Engagement" at bounding box center [876, 64] width 61 height 30
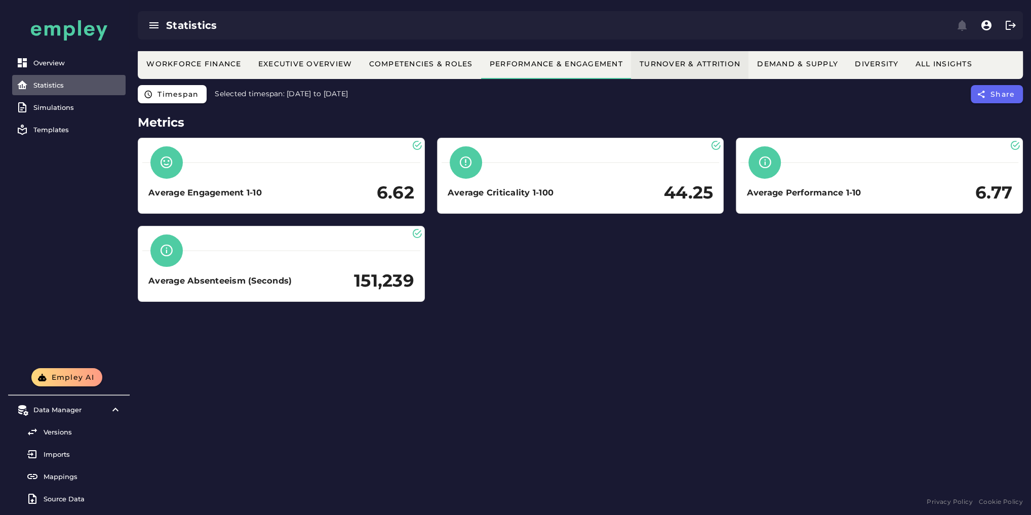
click at [651, 66] on div "Turnover & Attrition" at bounding box center [689, 63] width 101 height 9
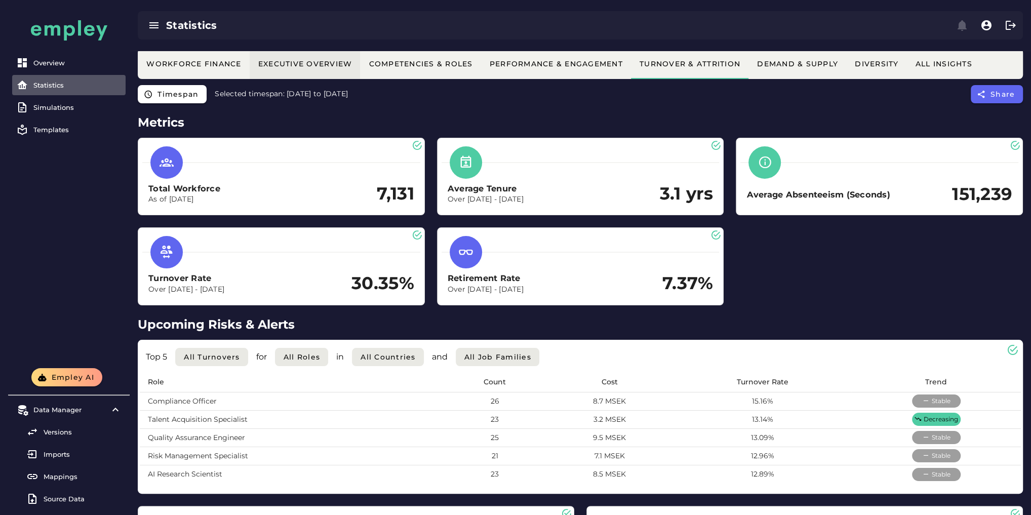
click at [307, 63] on div "Executive Overview" at bounding box center [305, 63] width 95 height 9
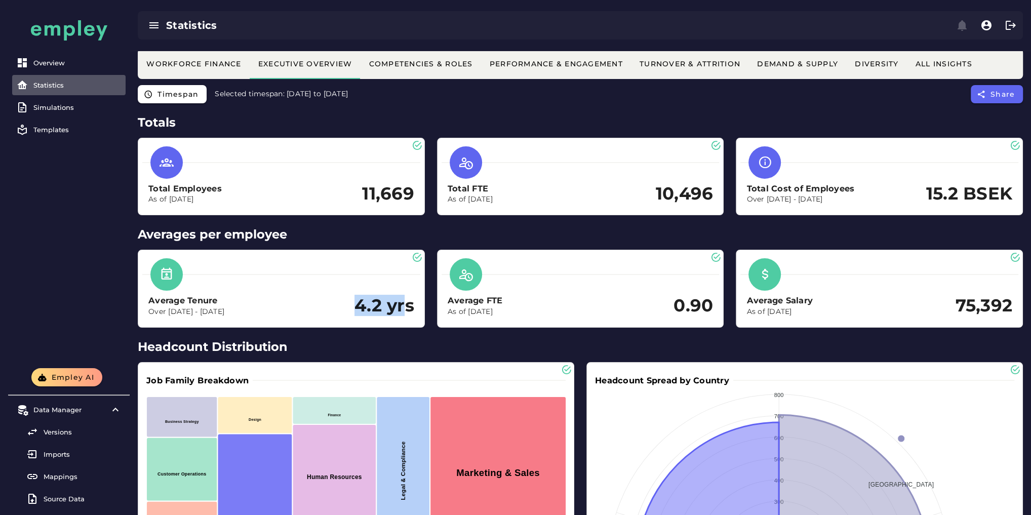
drag, startPoint x: 350, startPoint y: 306, endPoint x: 405, endPoint y: 306, distance: 55.2
click at [405, 306] on div "Average Tenure Over [DATE] - [DATE] 4.2 yrs" at bounding box center [281, 306] width 266 height 22
click at [381, 323] on div "Average Tenure Over [DATE] - [DATE] 4.2 yrs" at bounding box center [281, 288] width 286 height 76
drag, startPoint x: 357, startPoint y: 309, endPoint x: 411, endPoint y: 310, distance: 53.2
click at [407, 311] on h2 "4.2 yrs" at bounding box center [384, 306] width 60 height 20
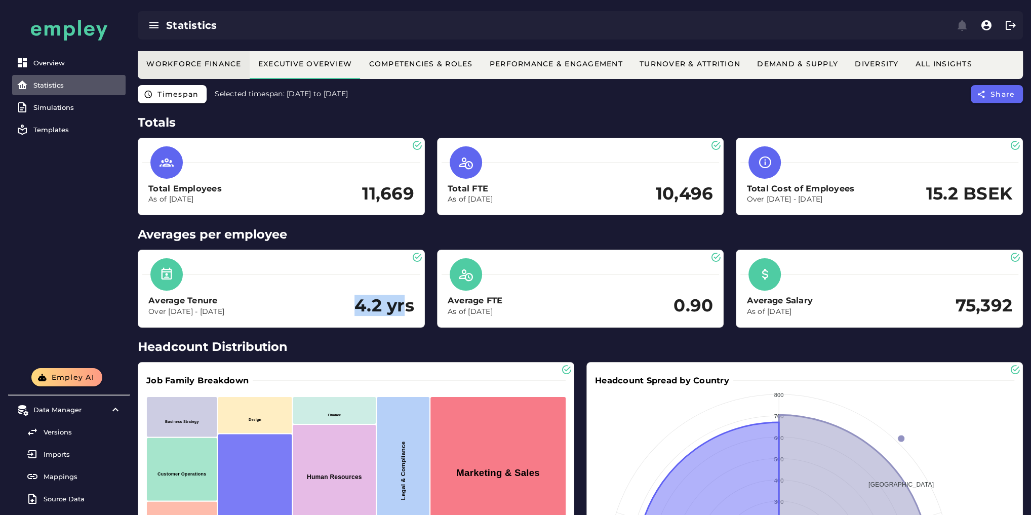
click at [229, 62] on div "Workforce Finance" at bounding box center [194, 63] width 96 height 9
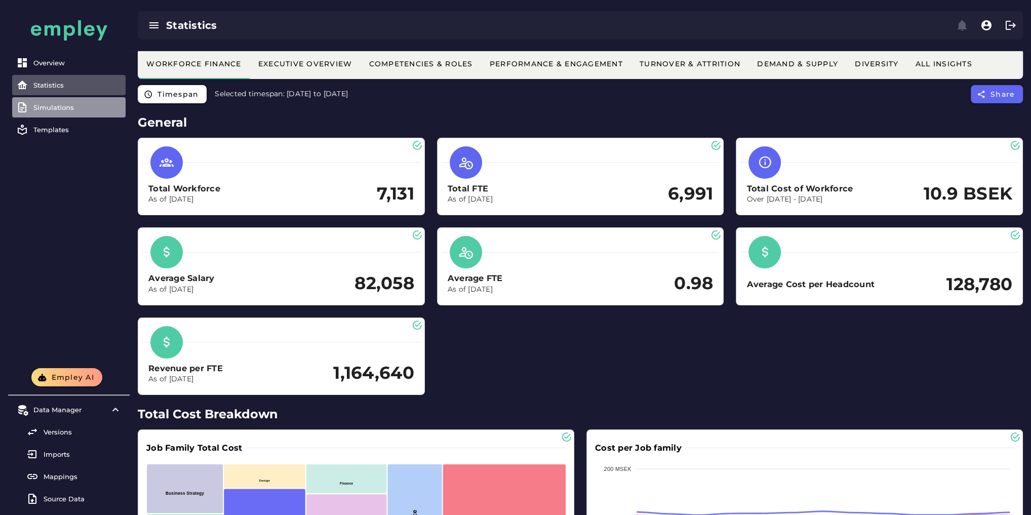
click at [71, 111] on link "Simulations" at bounding box center [68, 107] width 113 height 20
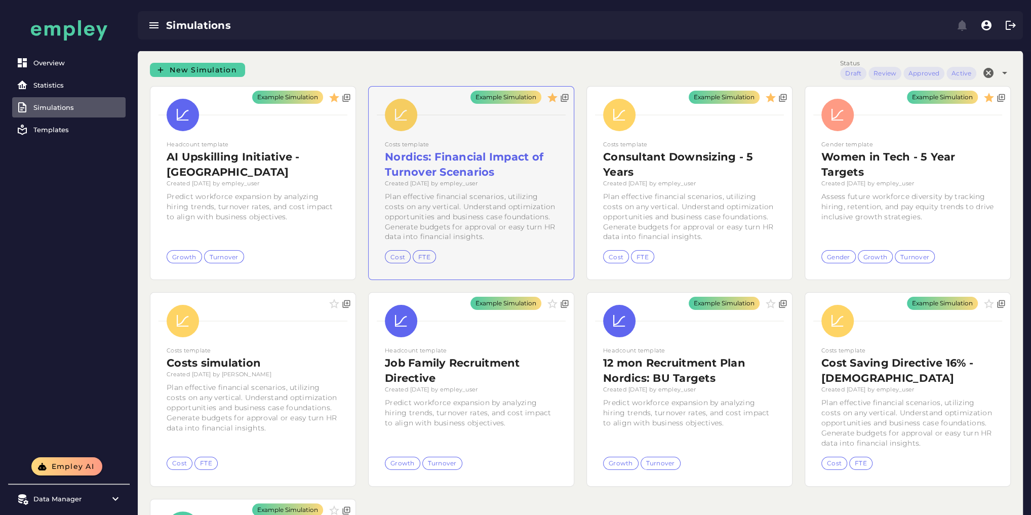
click at [526, 180] on div "Example Simulation" at bounding box center [471, 183] width 205 height 193
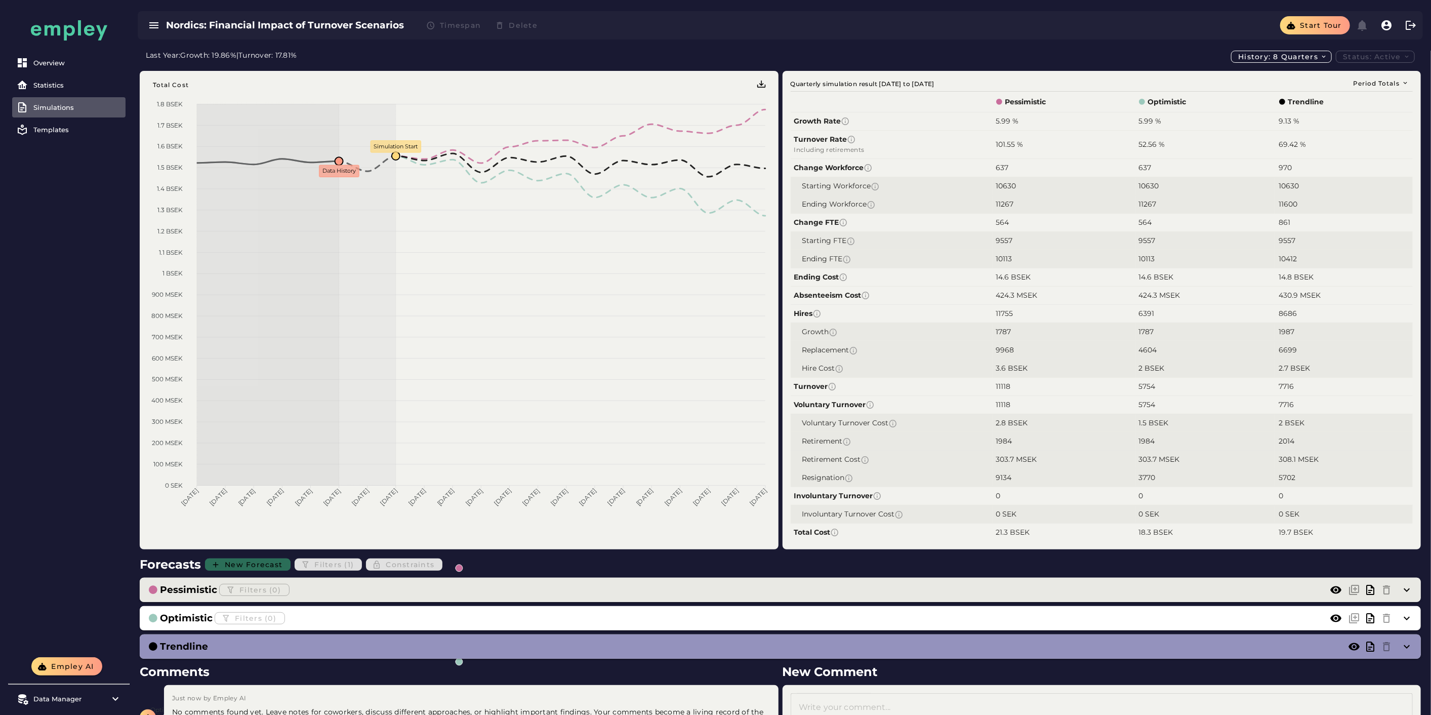
click at [348, 514] on div "Pessimistic Filters (0)" at bounding box center [780, 590] width 1281 height 24
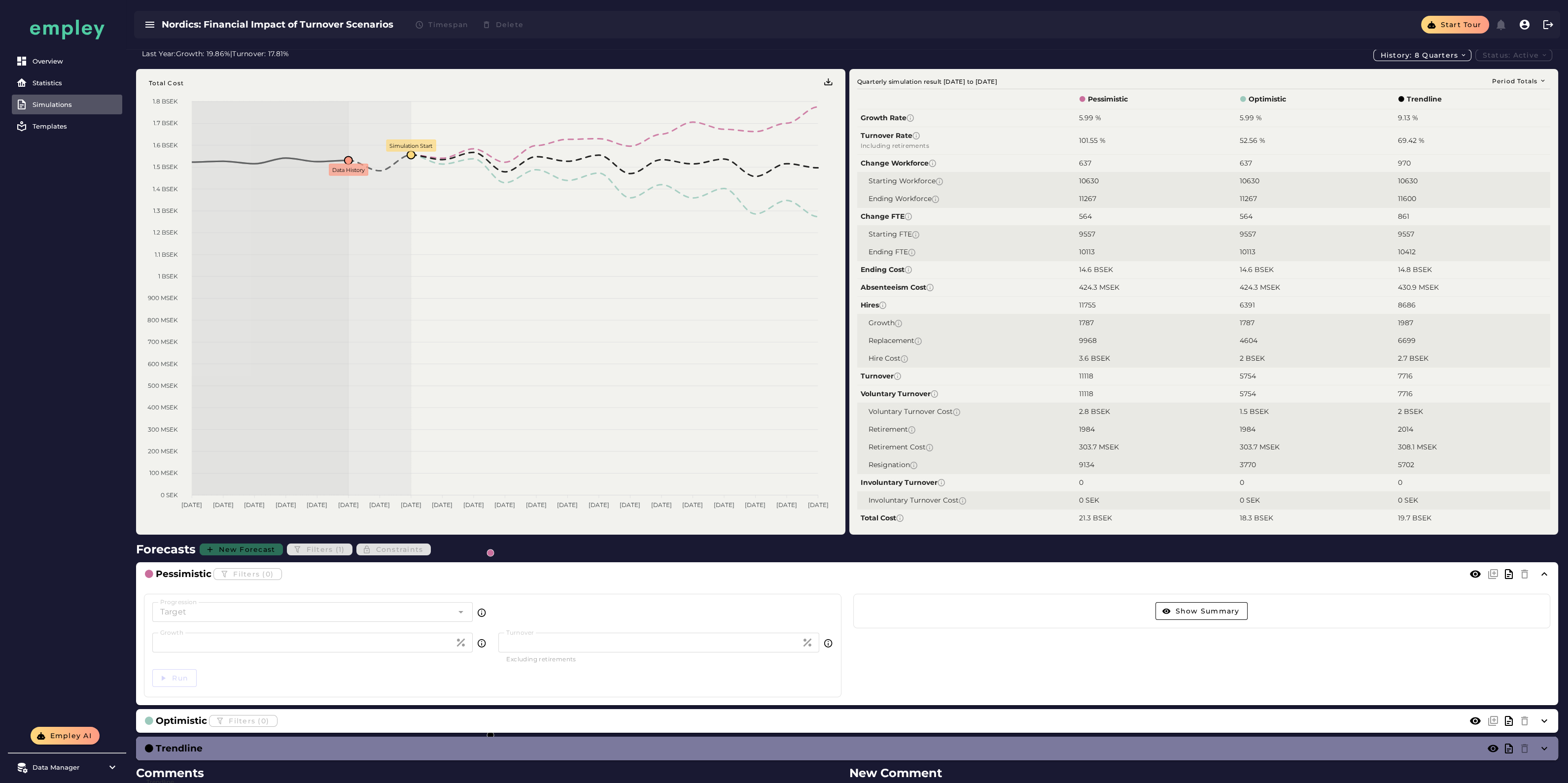
click at [766, 501] on div "Trendline" at bounding box center [847, 749] width 1422 height 23
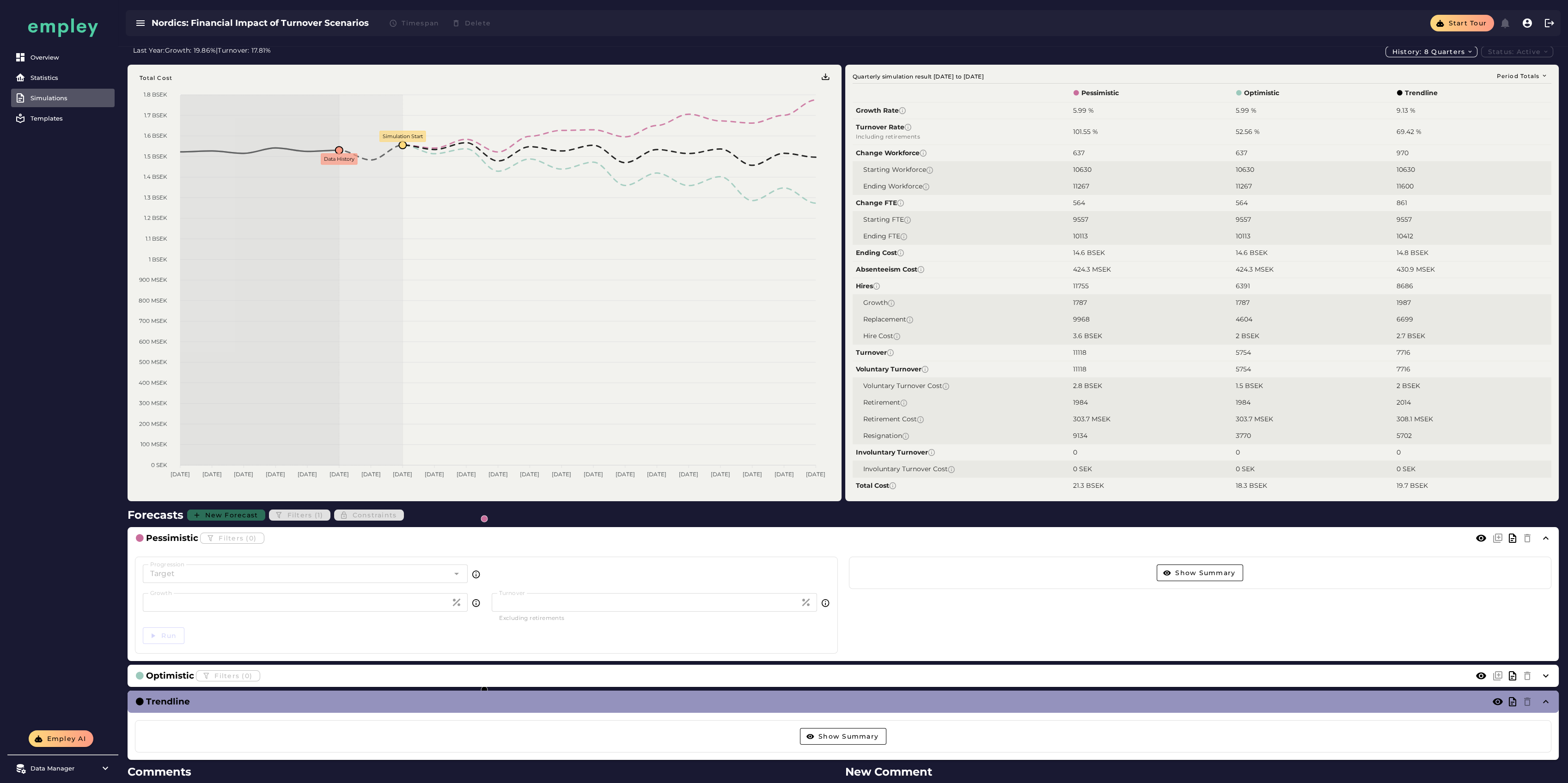
click at [819, 469] on div "Show Summary" at bounding box center [842, 736] width 1416 height 32
click at [821, 469] on button "Show Summary" at bounding box center [842, 736] width 87 height 16
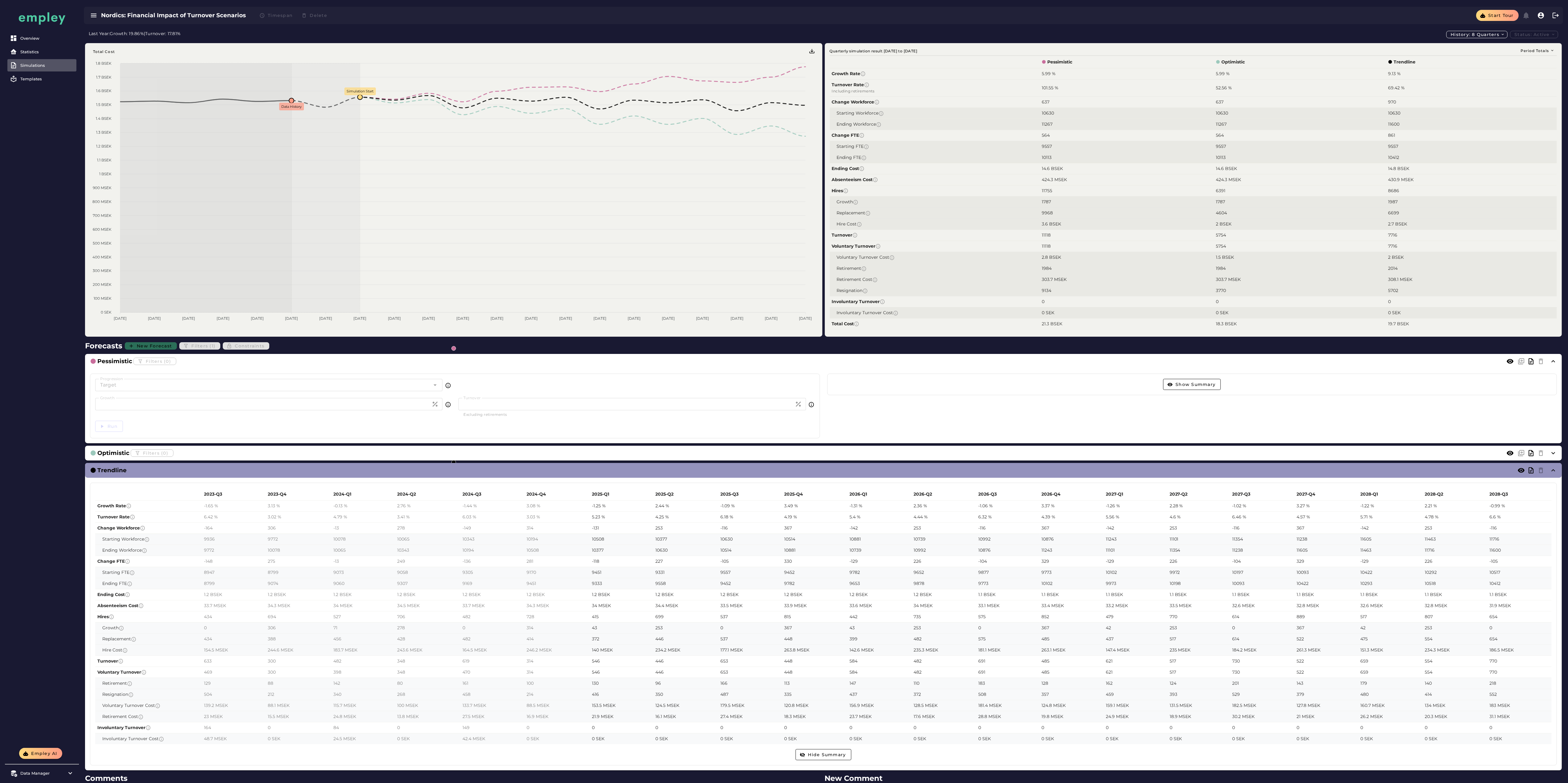
drag, startPoint x: 200, startPoint y: 495, endPoint x: 745, endPoint y: 589, distance: 553.0
click at [627, 313] on table "2023-Q3 2023-Q4 2024-Q1 2024-Q2 2024-Q3 2024-Q4 2025-Q1 2025-Q2 2025-Q3 2025-Q4…" at bounding box center [823, 616] width 1457 height 256
click at [40, 70] on link "Simulations" at bounding box center [41, 65] width 69 height 12
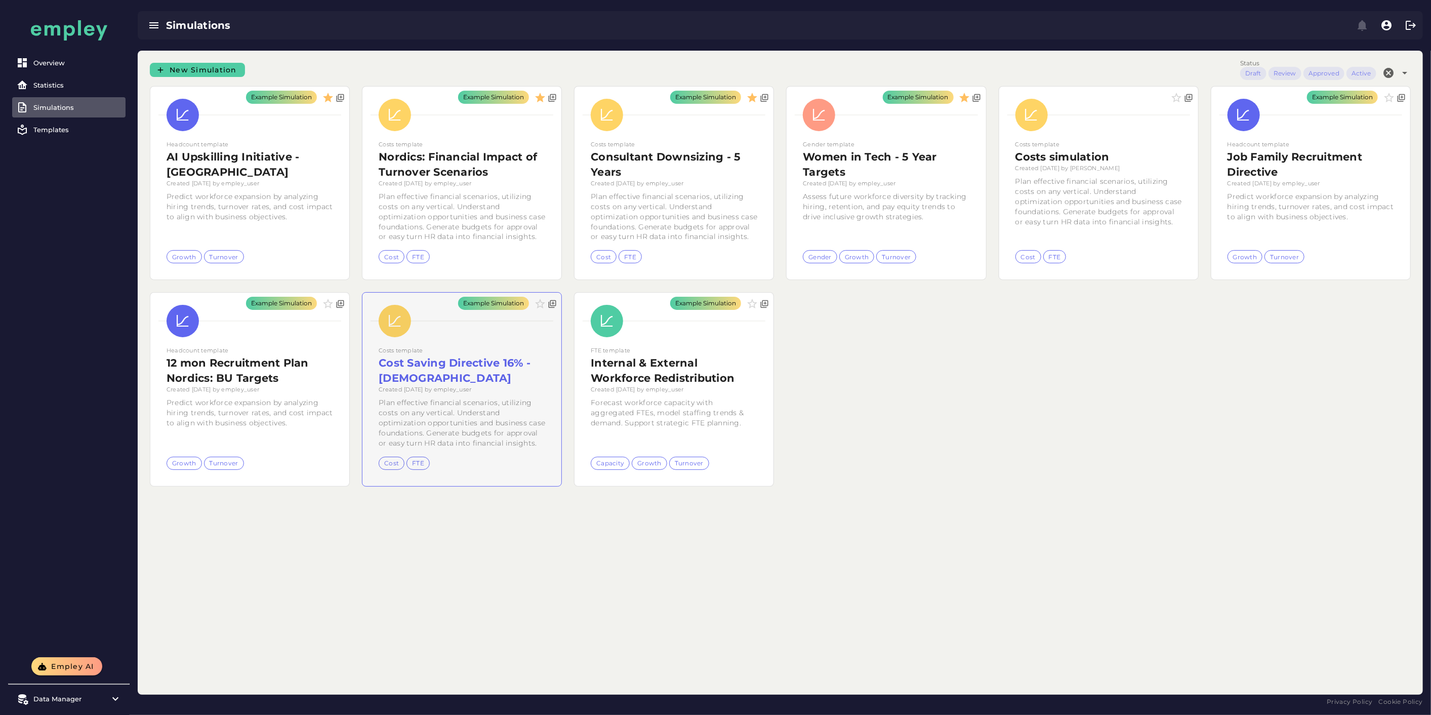
click at [476, 392] on div "Example Simulation" at bounding box center [461, 389] width 199 height 193
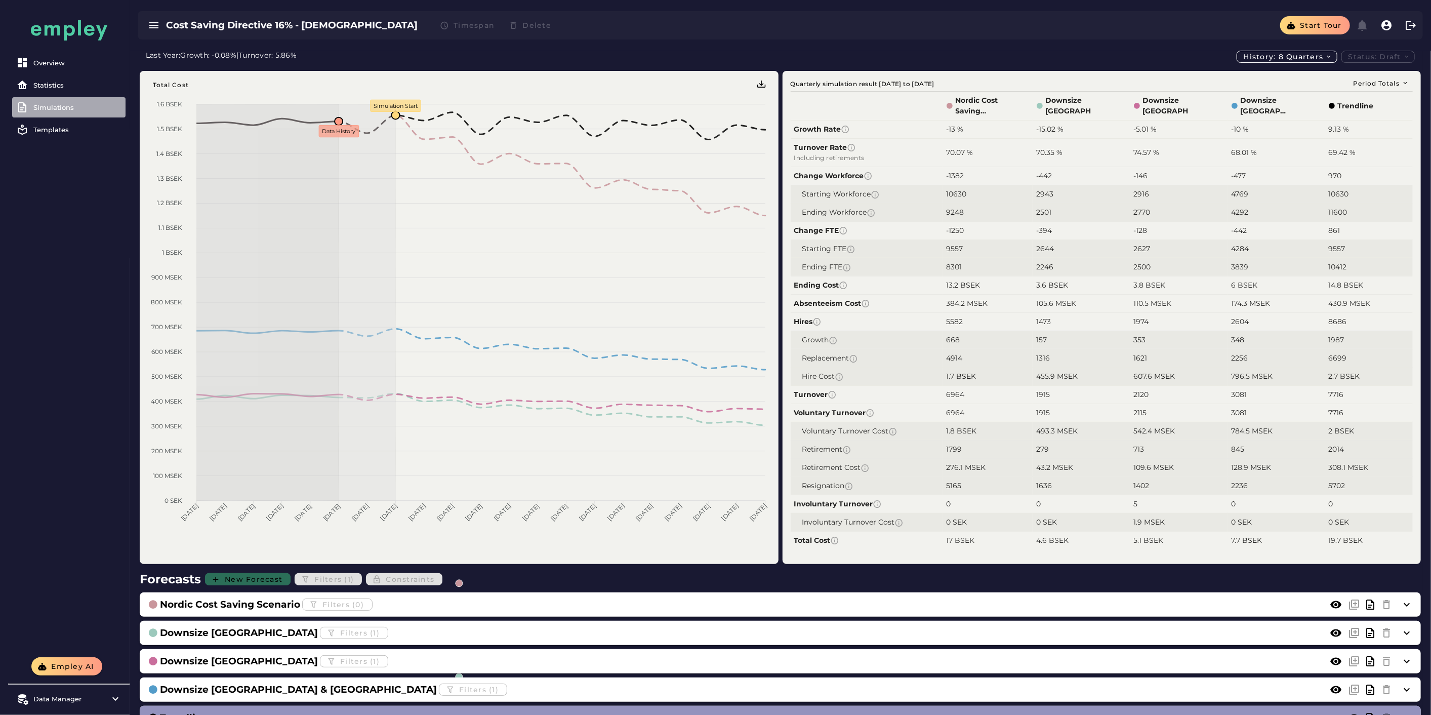
click at [87, 109] on div "Simulations" at bounding box center [77, 107] width 88 height 8
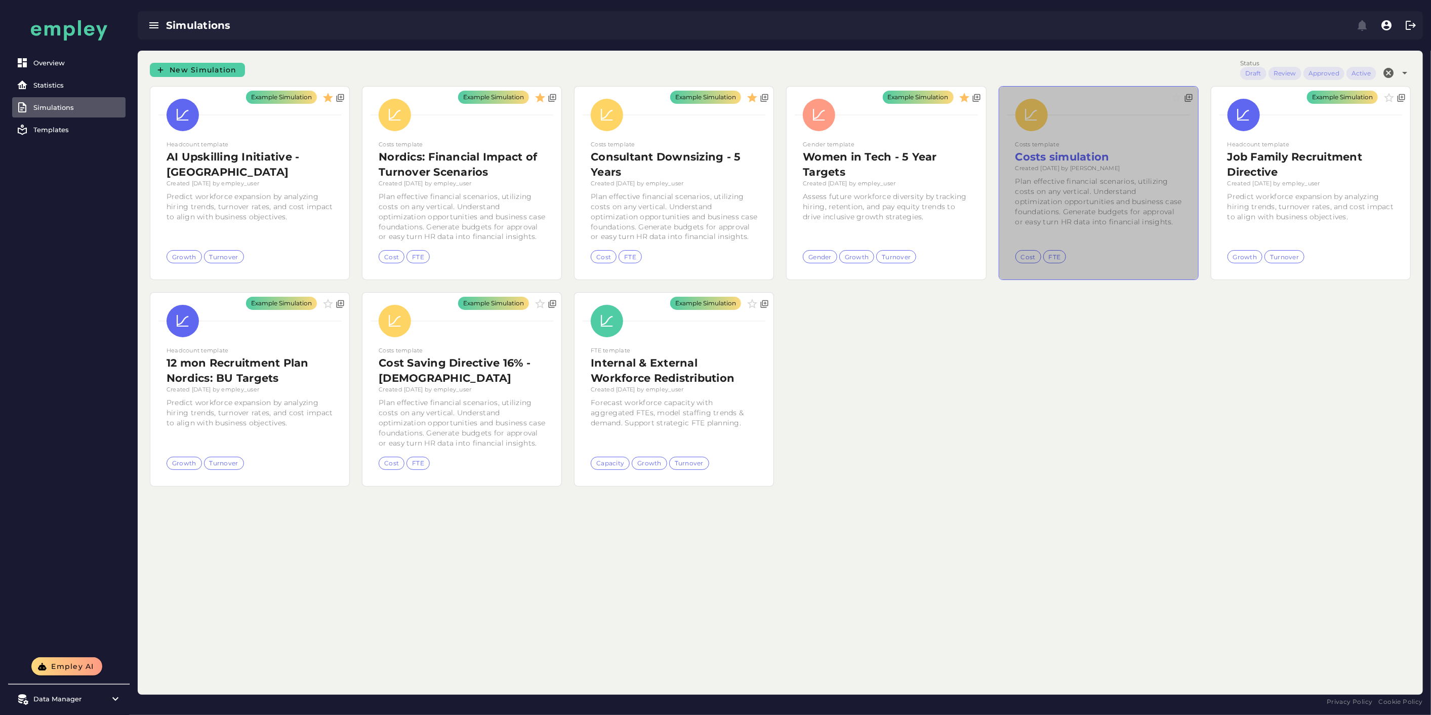
click at [1030, 214] on div at bounding box center [1098, 183] width 199 height 193
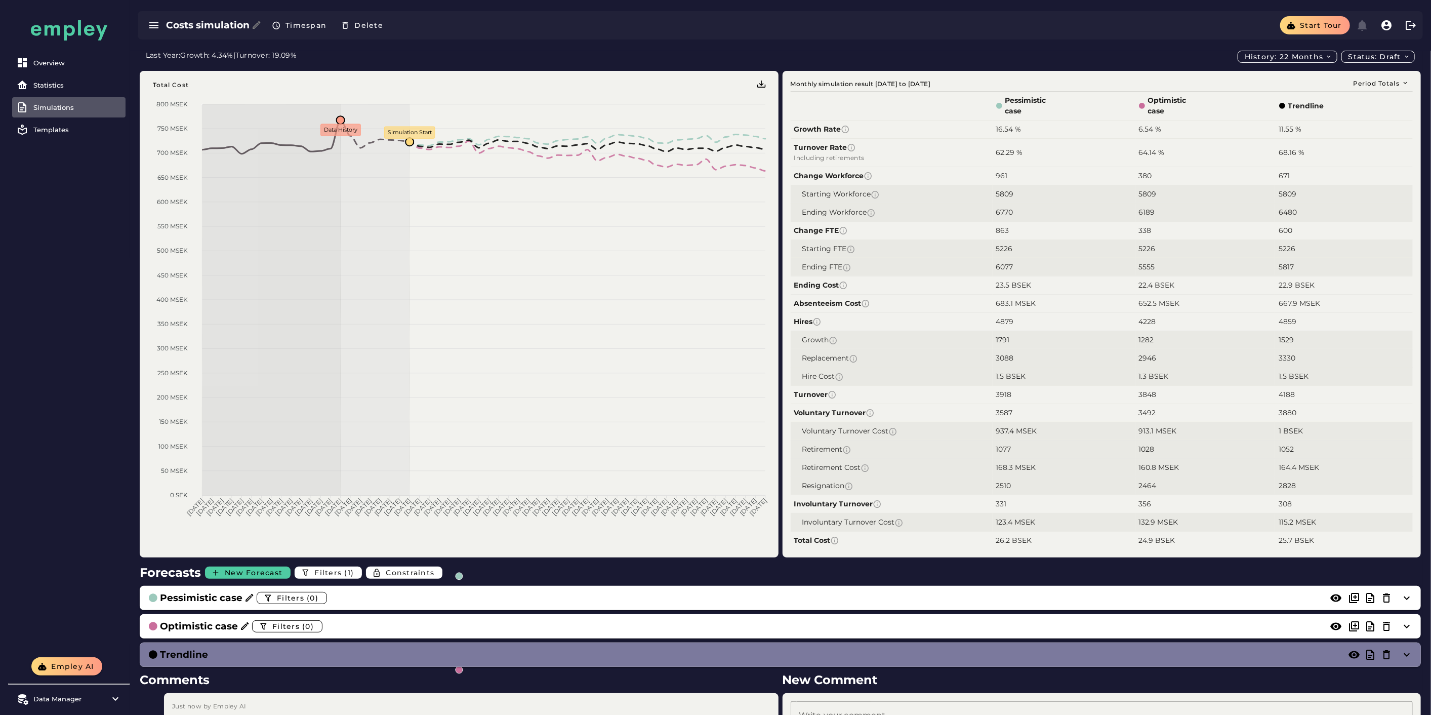
click at [663, 514] on div "Trendline" at bounding box center [770, 654] width 1245 height 14
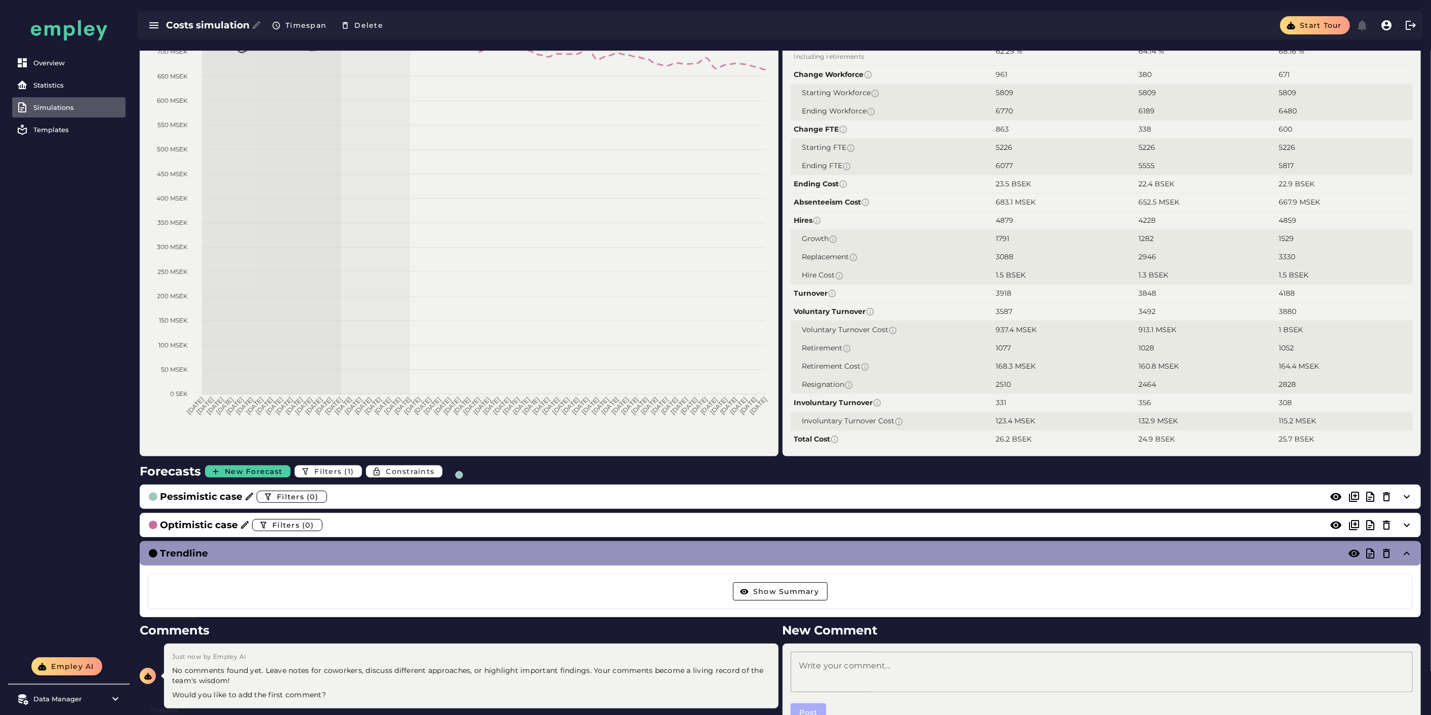
scroll to position [143, 0]
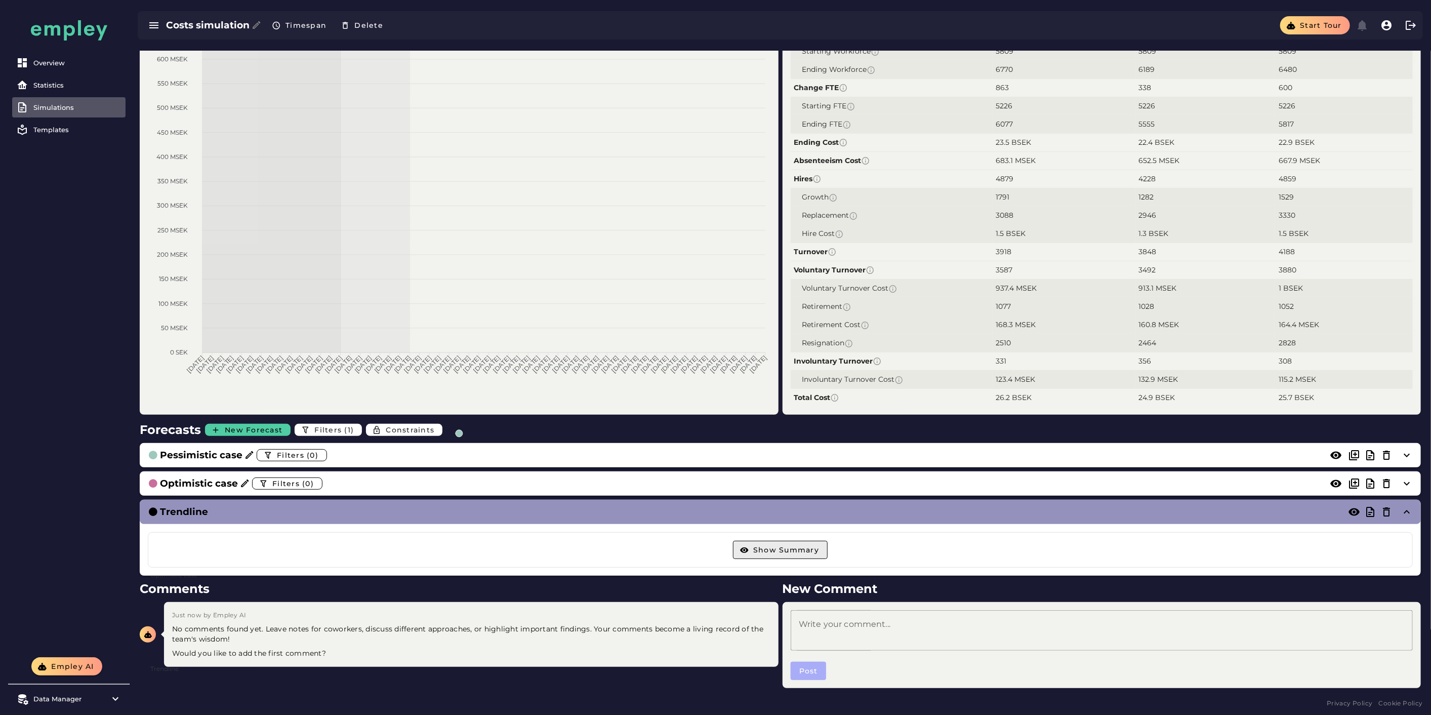
click at [792, 514] on button "Show Summary" at bounding box center [780, 550] width 95 height 18
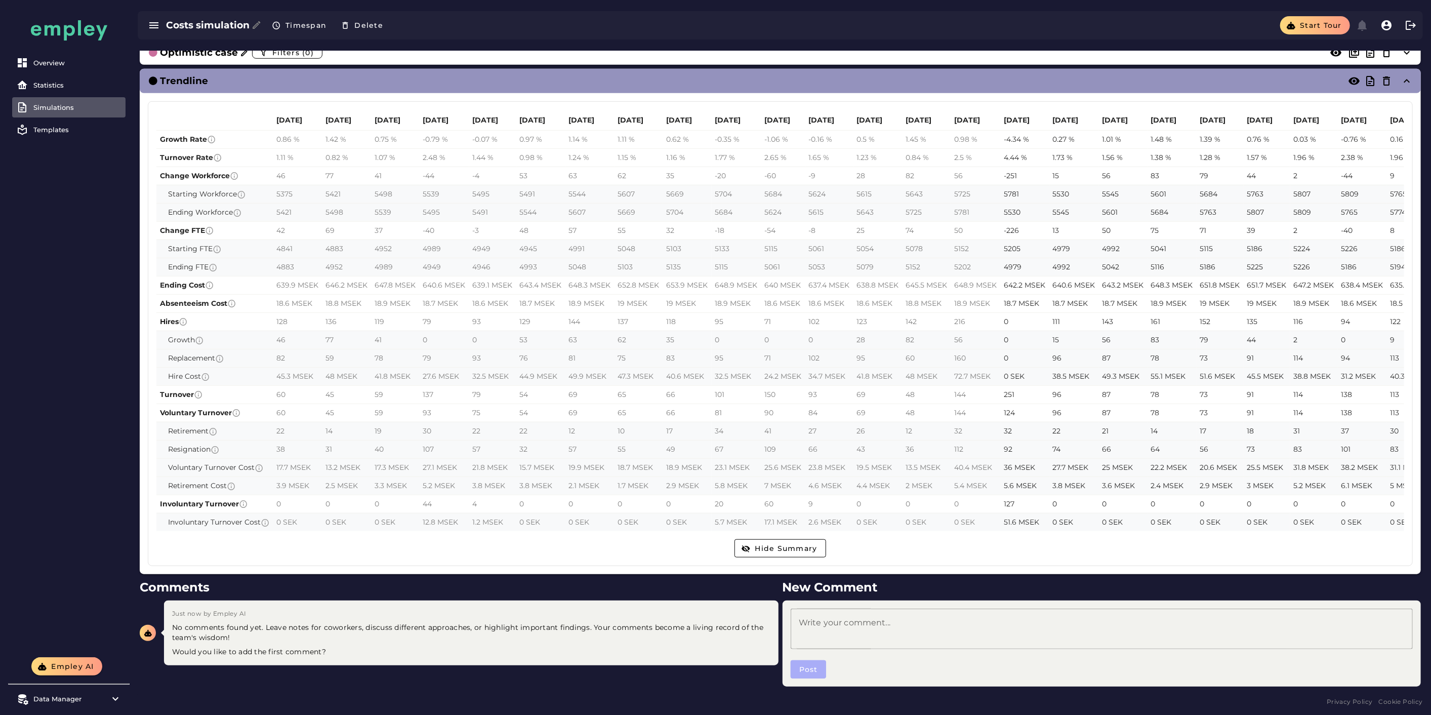
scroll to position [468, 0]
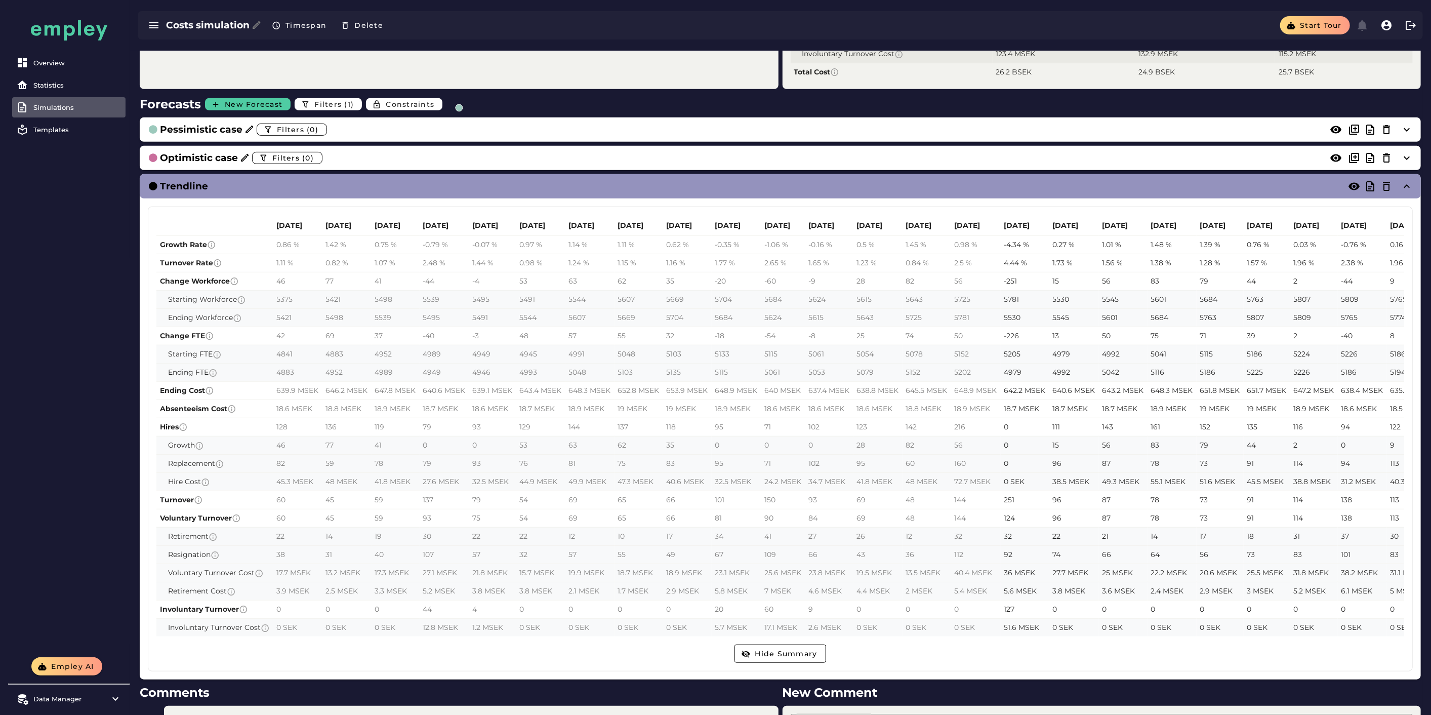
drag, startPoint x: 273, startPoint y: 221, endPoint x: 471, endPoint y: 360, distance: 242.0
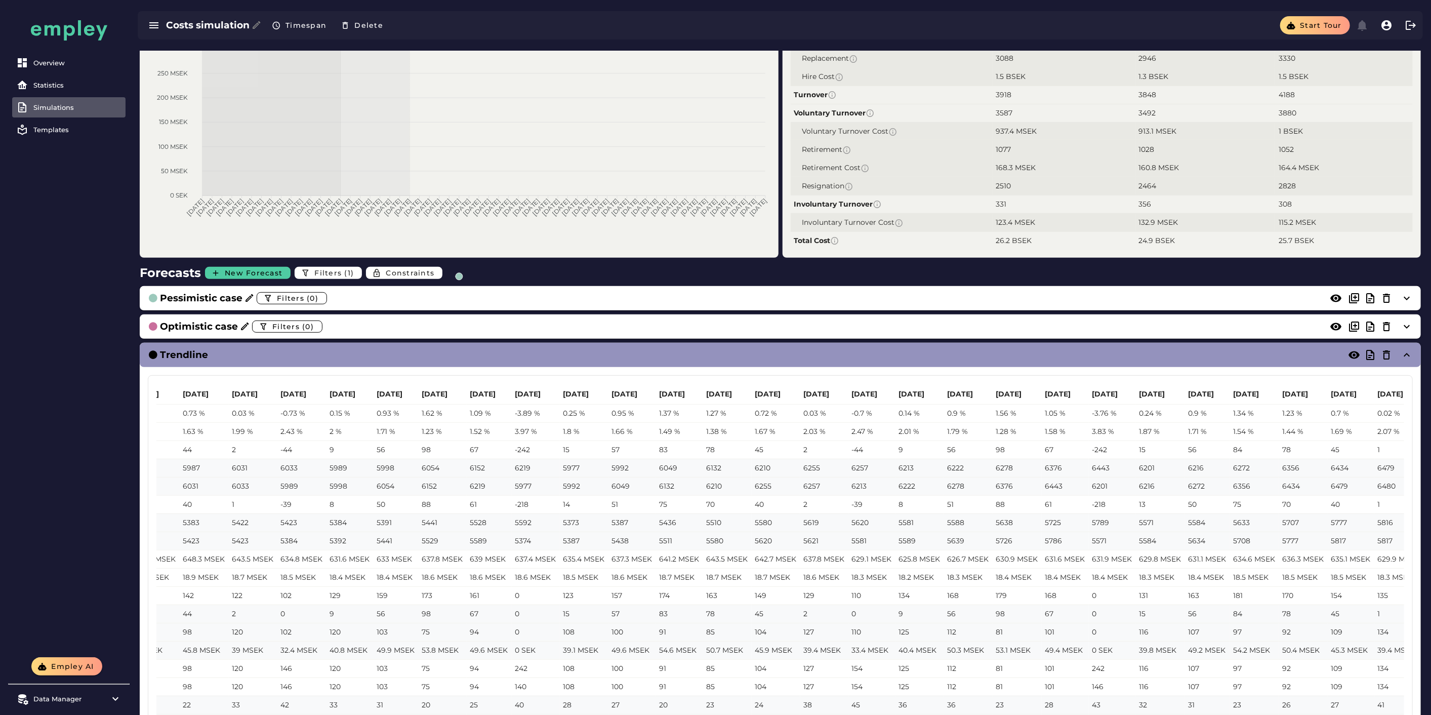
scroll to position [525, 0]
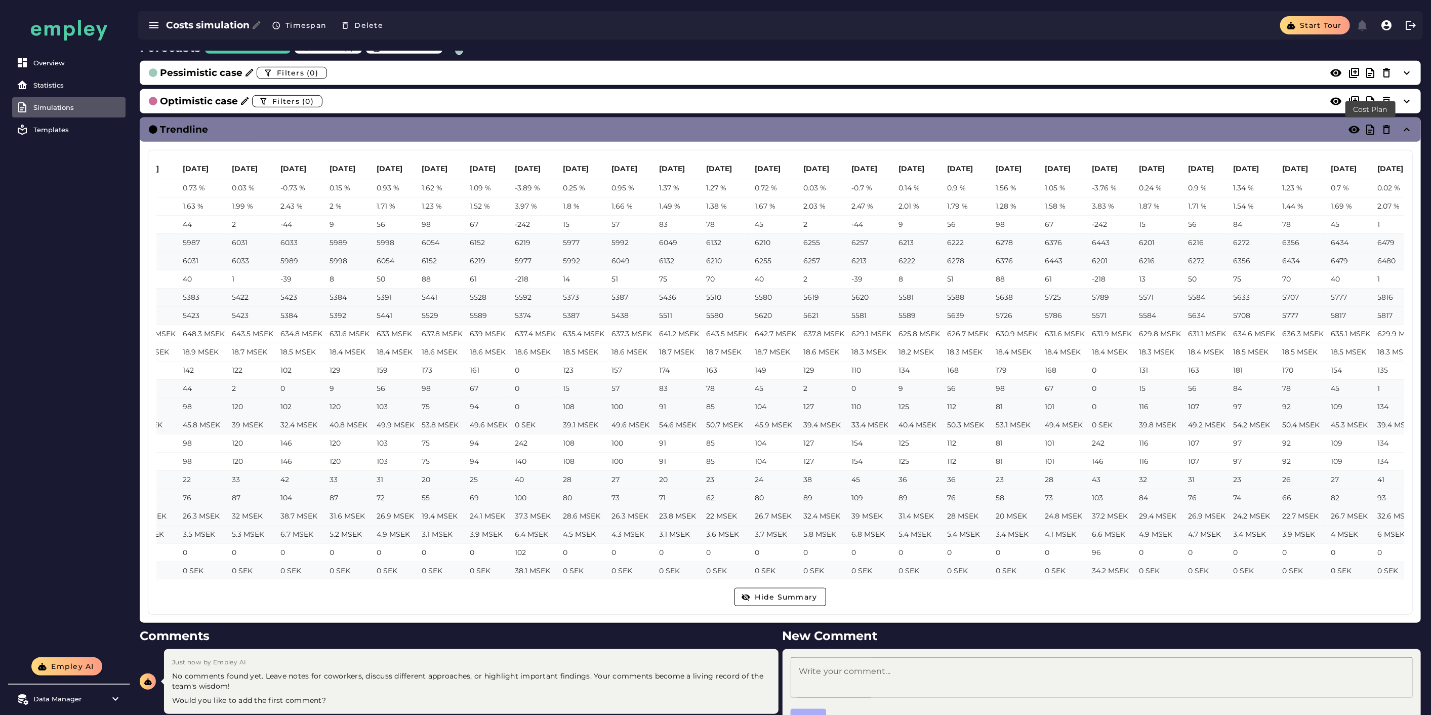
click at [1030, 130] on icon at bounding box center [1370, 130] width 12 height 12
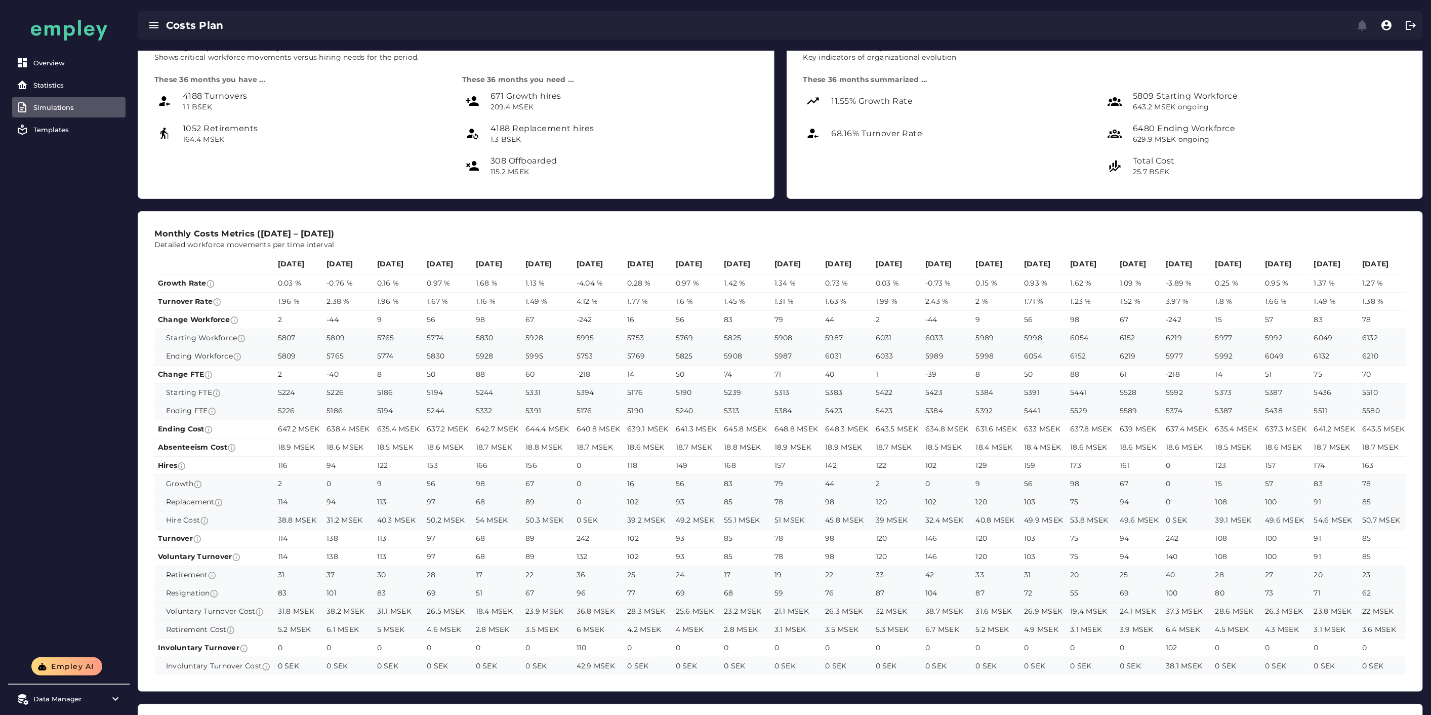
scroll to position [112, 0]
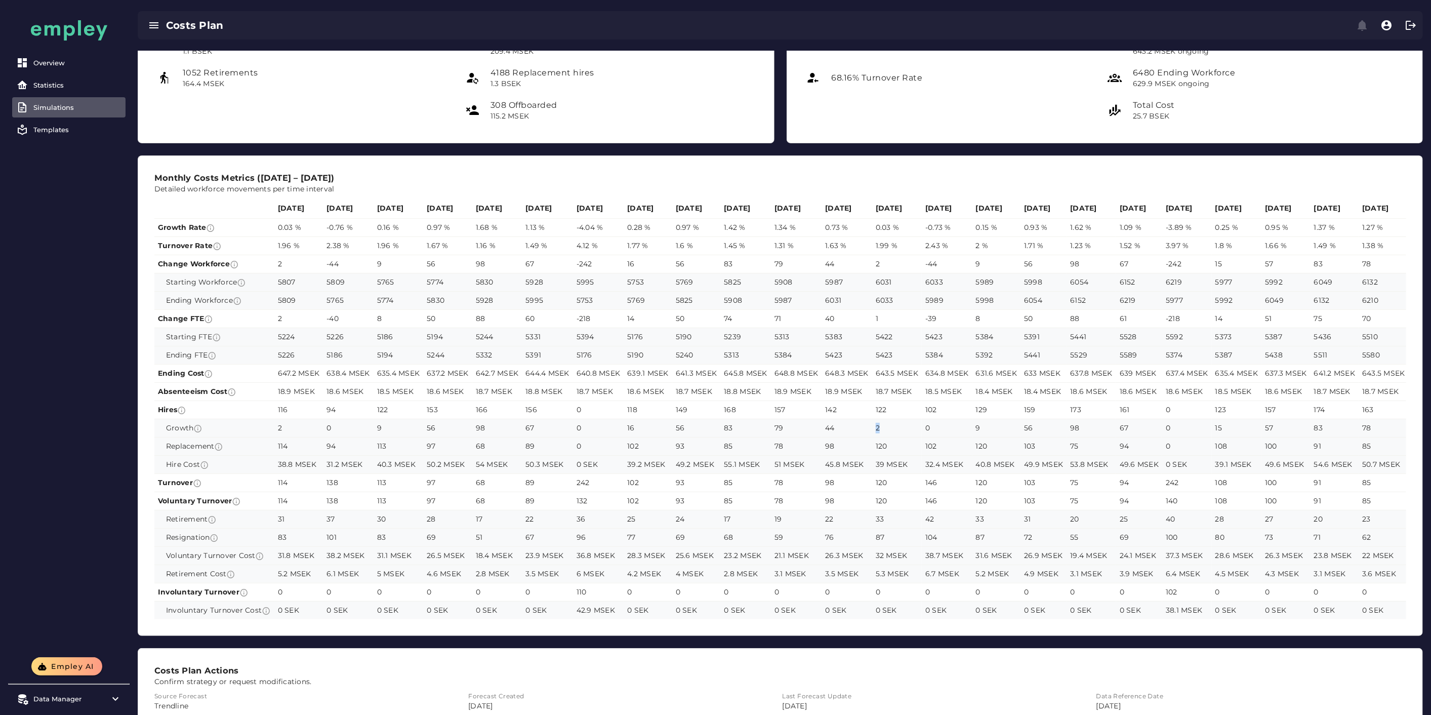
drag, startPoint x: 873, startPoint y: 430, endPoint x: 890, endPoint y: 430, distance: 17.2
click at [890, 430] on td "2" at bounding box center [897, 428] width 50 height 18
click at [943, 463] on span "32.4 MSEK" at bounding box center [944, 464] width 38 height 11
click at [64, 514] on button "Empley AI" at bounding box center [66, 666] width 71 height 18
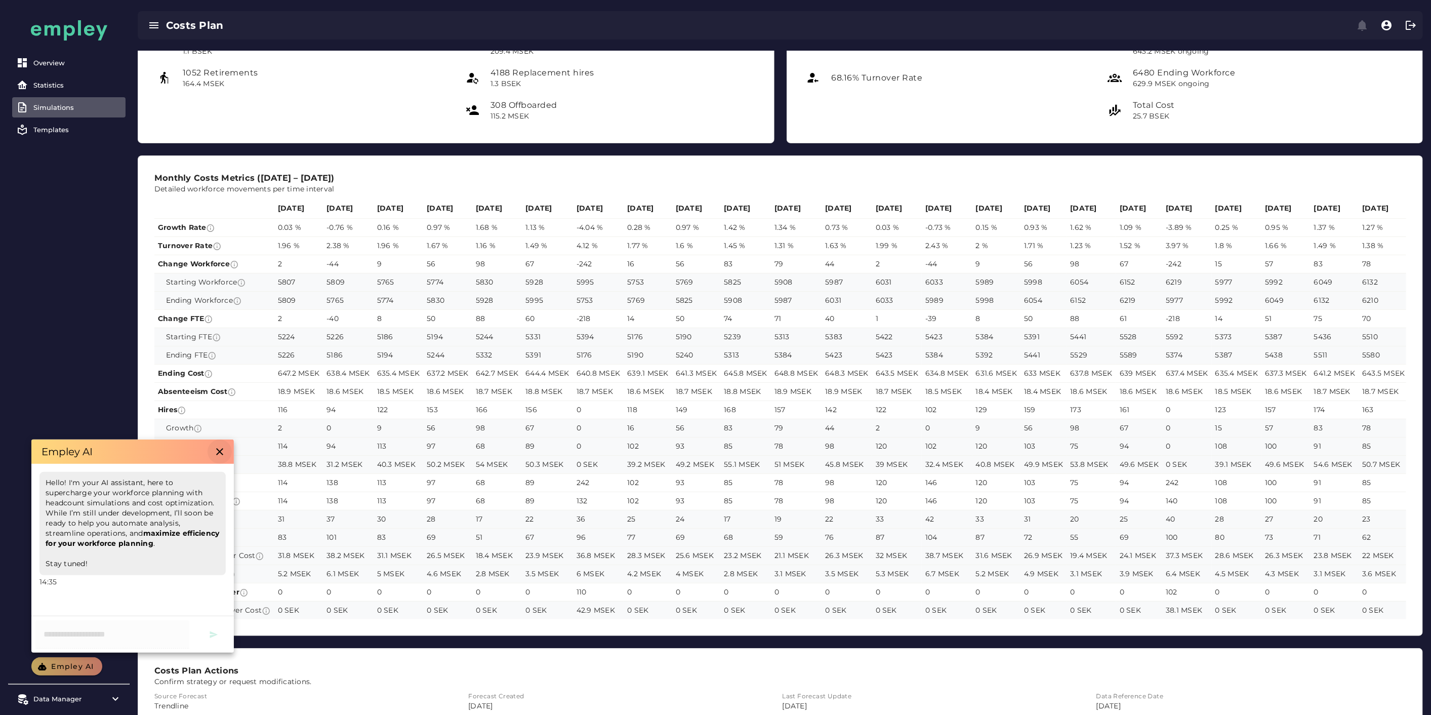
click at [213, 451] on button "button" at bounding box center [220, 451] width 24 height 24
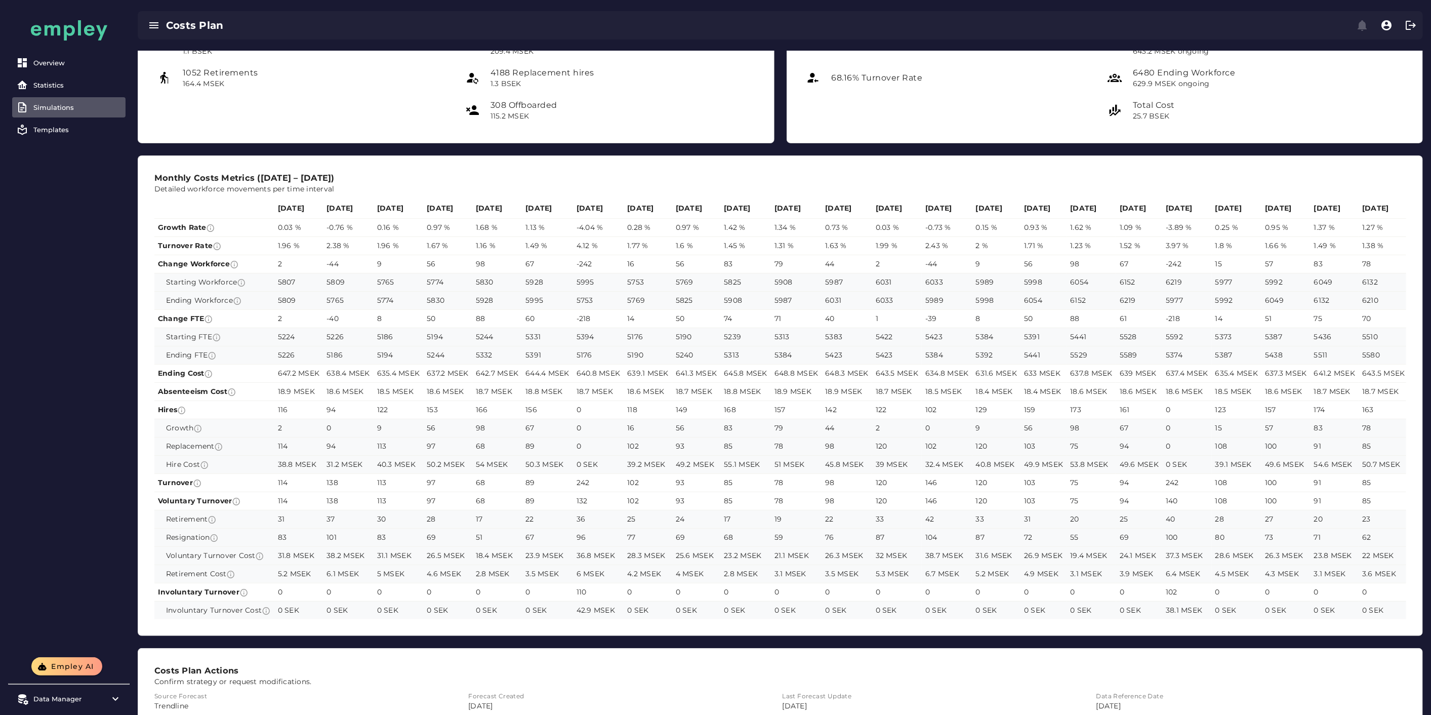
scroll to position [0, 0]
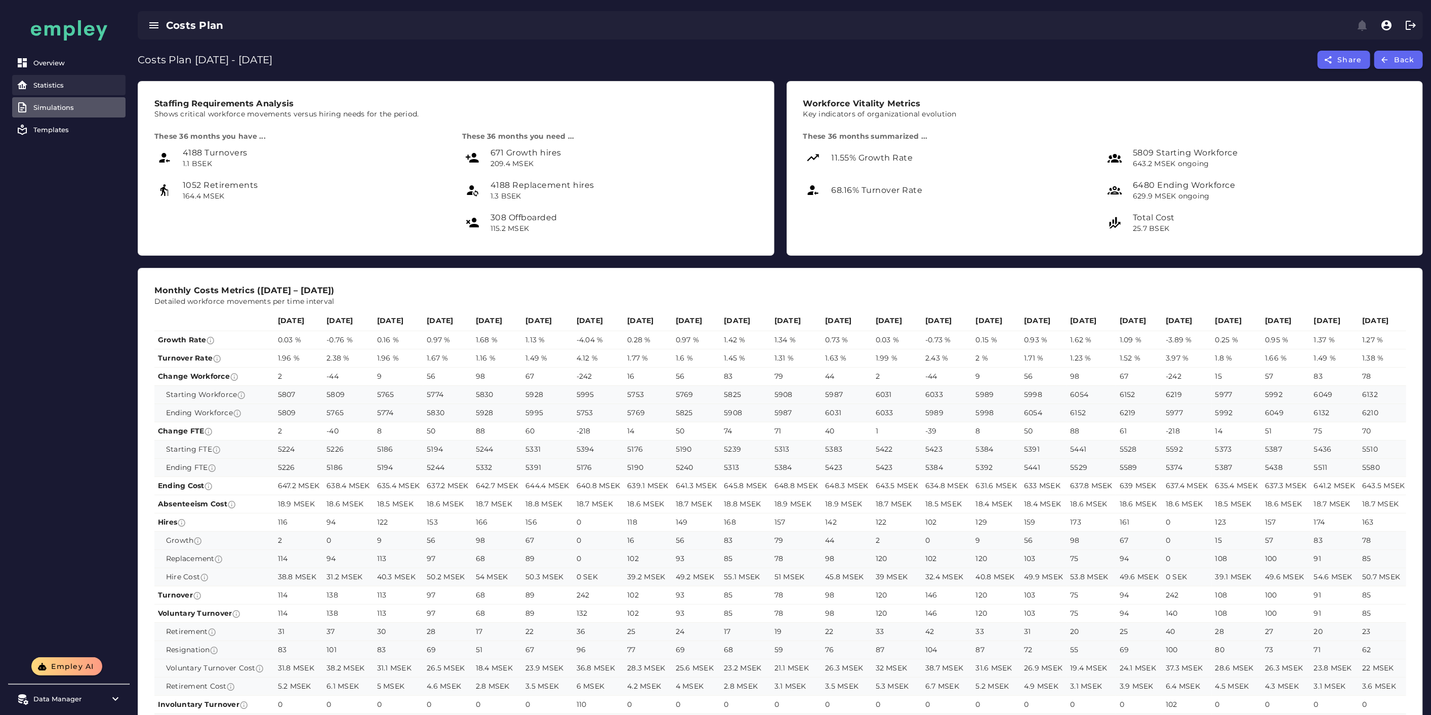
click at [36, 83] on div "Statistics" at bounding box center [77, 85] width 88 height 8
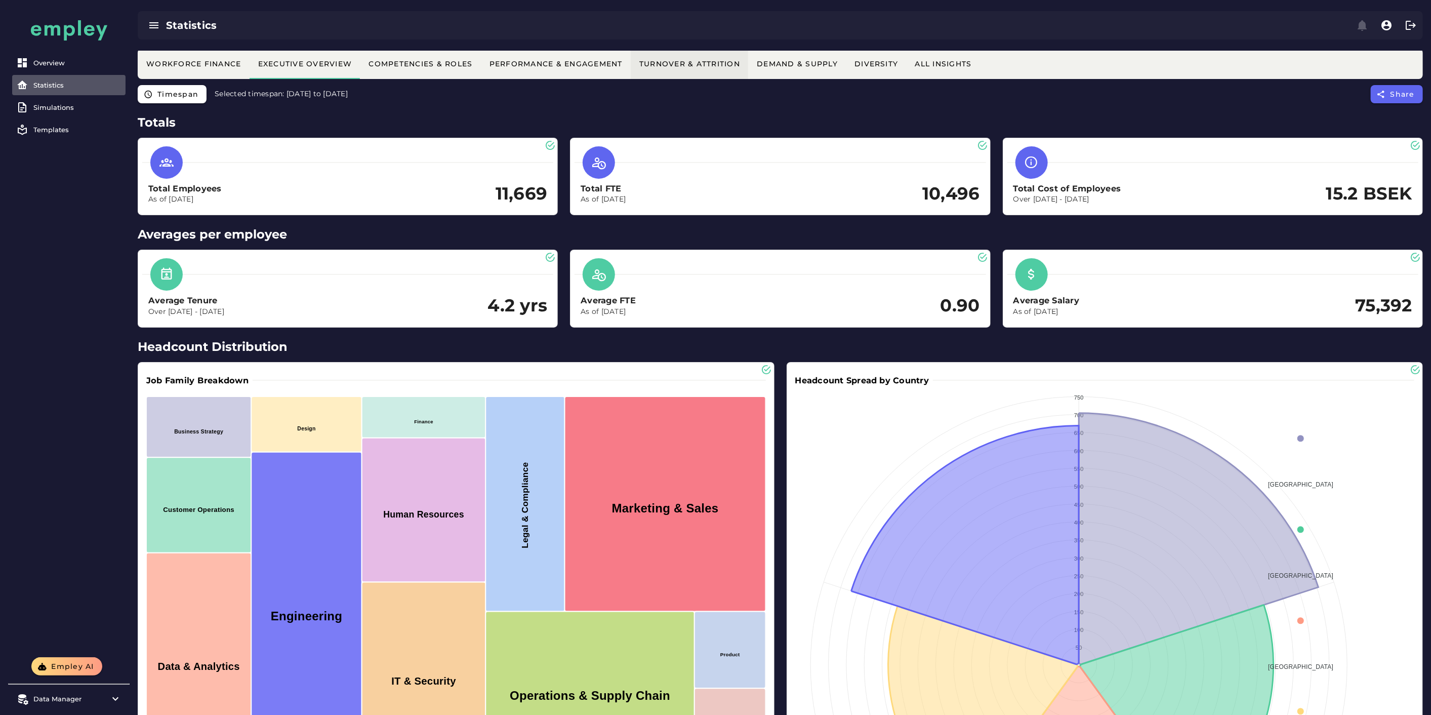
click at [907, 74] on button "Turnover & Attrition" at bounding box center [943, 64] width 73 height 30
